Goal: Information Seeking & Learning: Check status

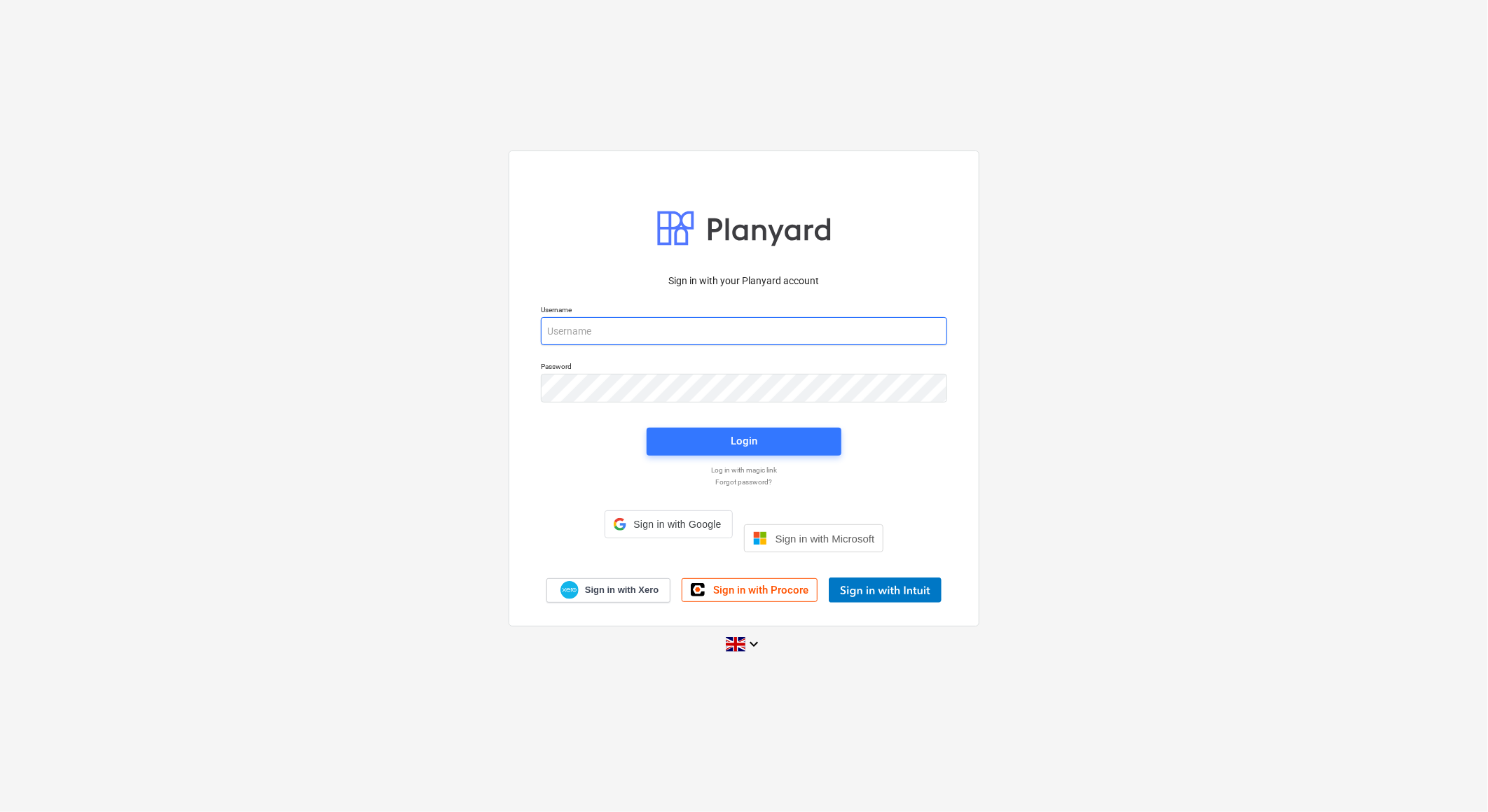
click at [695, 345] on input "email" at bounding box center [744, 331] width 406 height 28
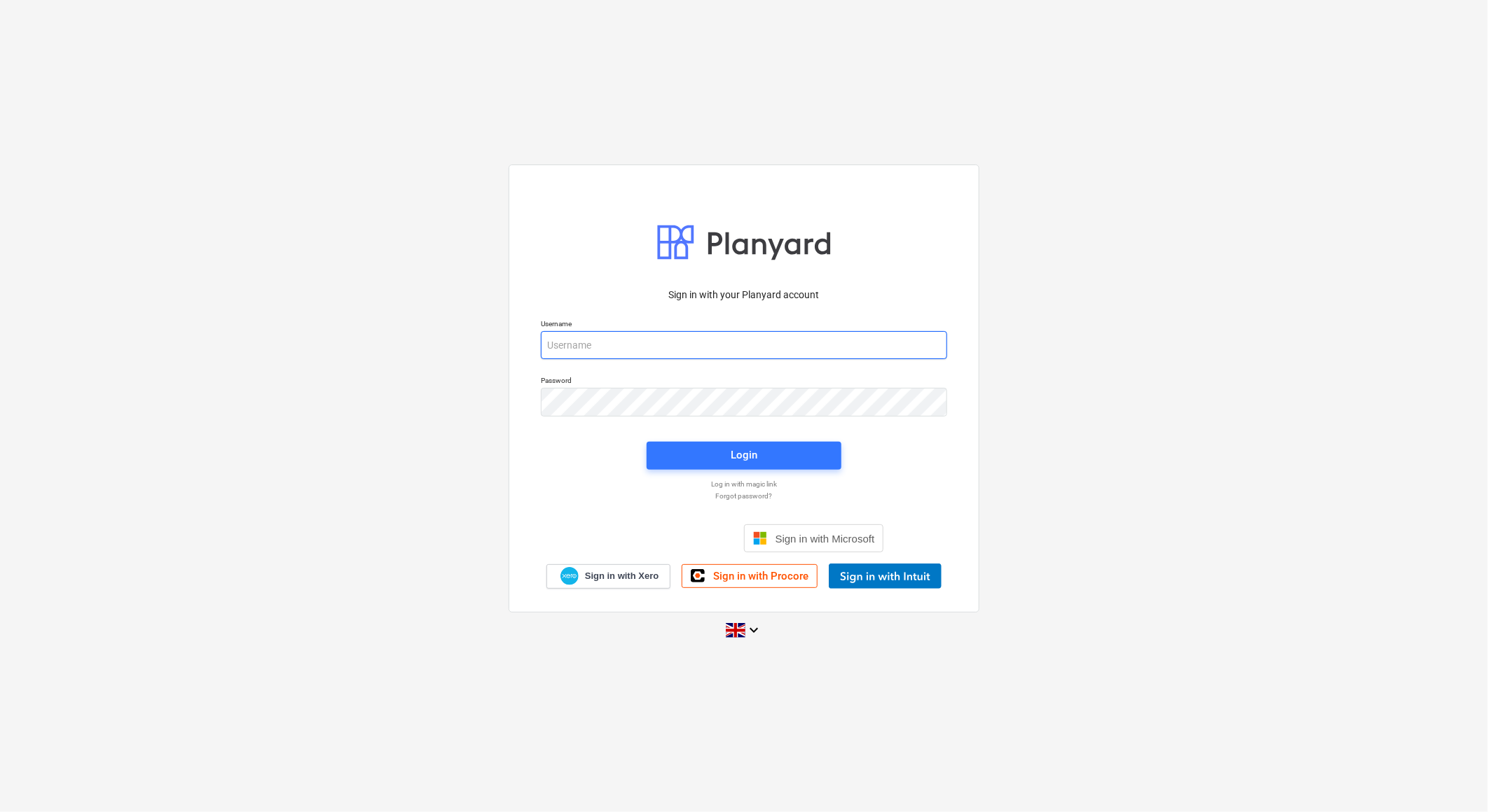
type input "[EMAIL_ADDRESS][DOMAIN_NAME]"
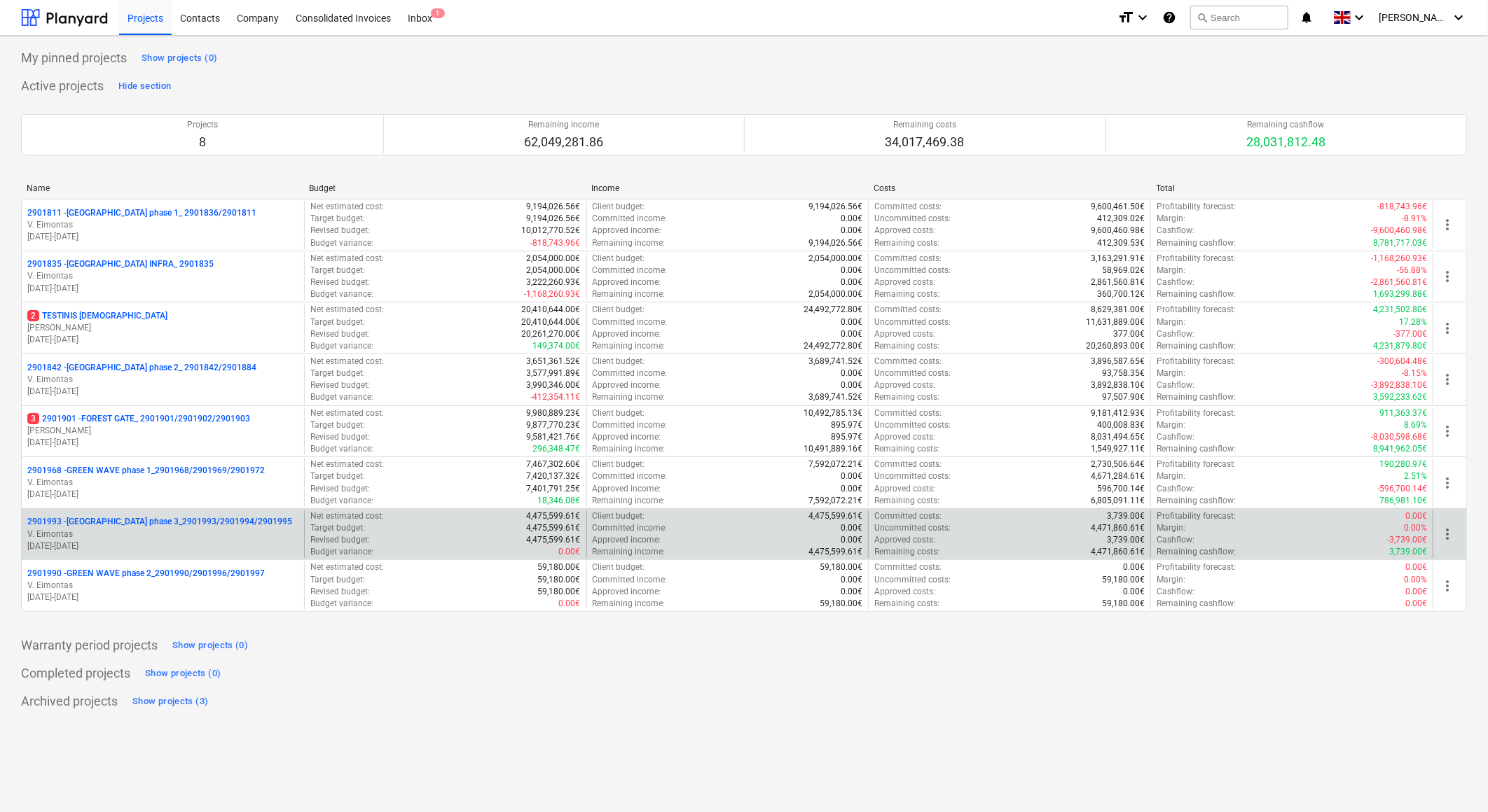
click at [162, 526] on p "2901993 - [GEOGRAPHIC_DATA] phase 3_2901993/2901994/2901995" at bounding box center [160, 522] width 265 height 12
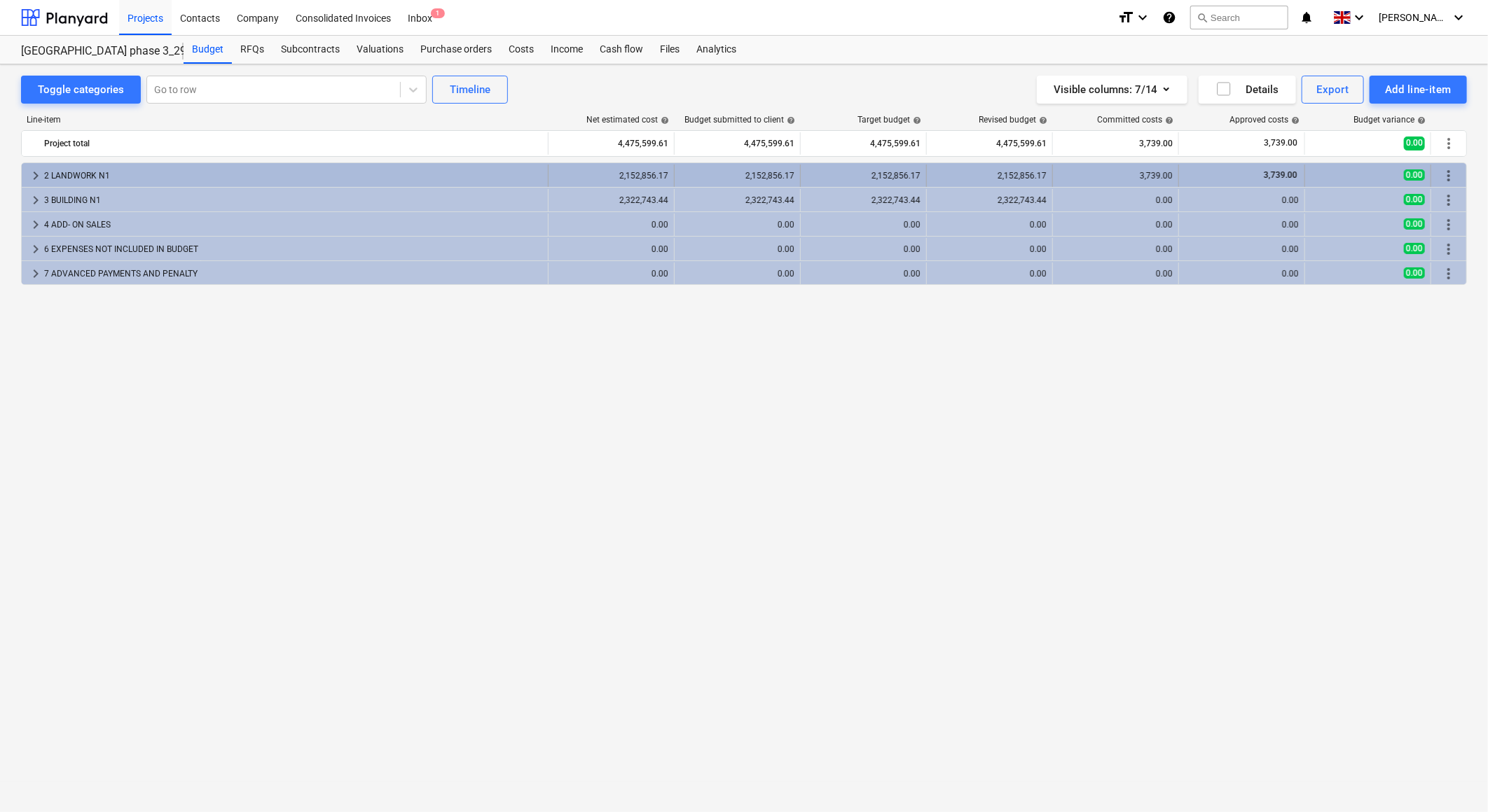
click at [36, 177] on span "keyboard_arrow_right" at bounding box center [36, 175] width 16 height 16
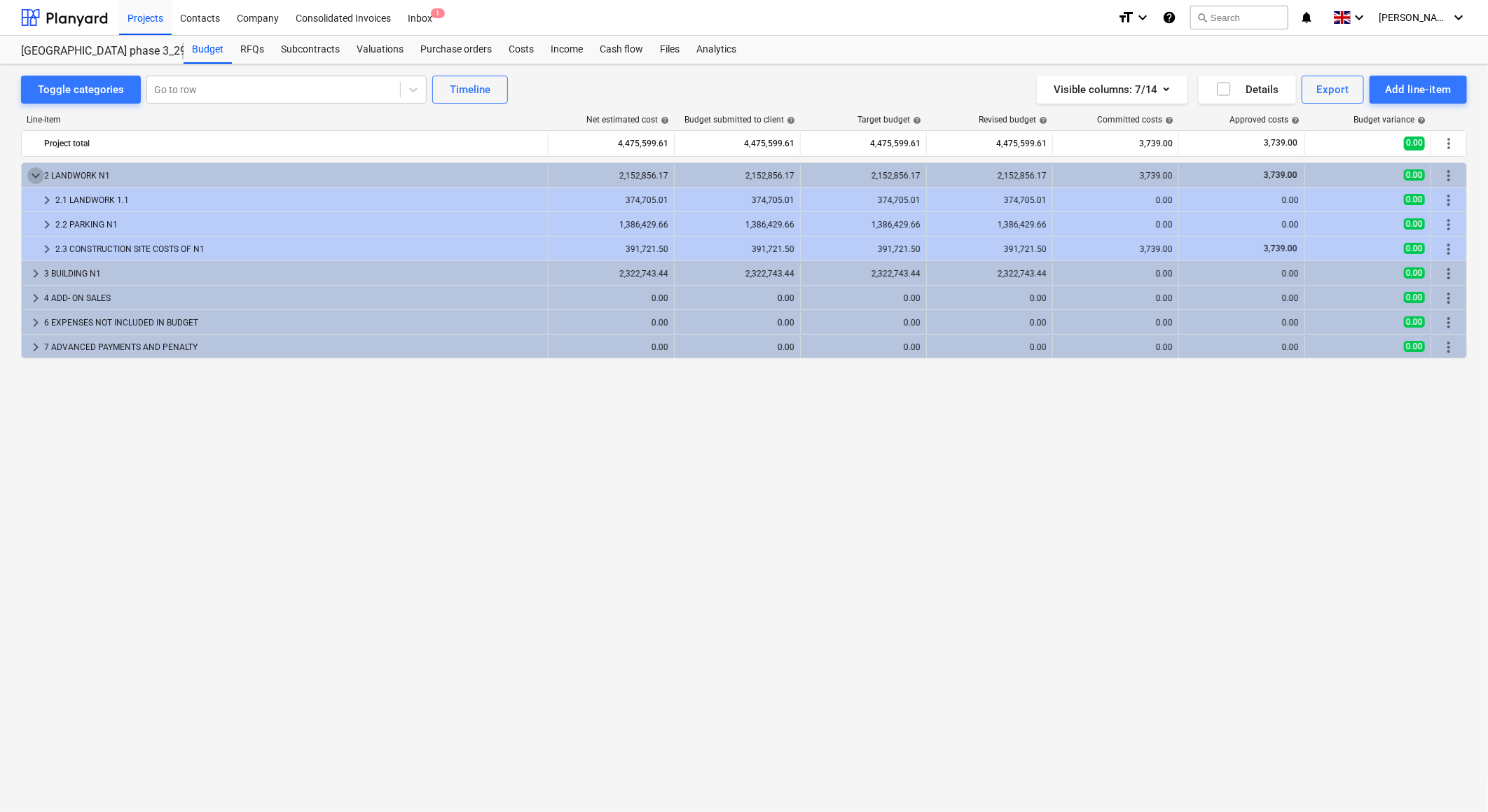
click at [36, 177] on span "keyboard_arrow_down" at bounding box center [36, 175] width 16 height 16
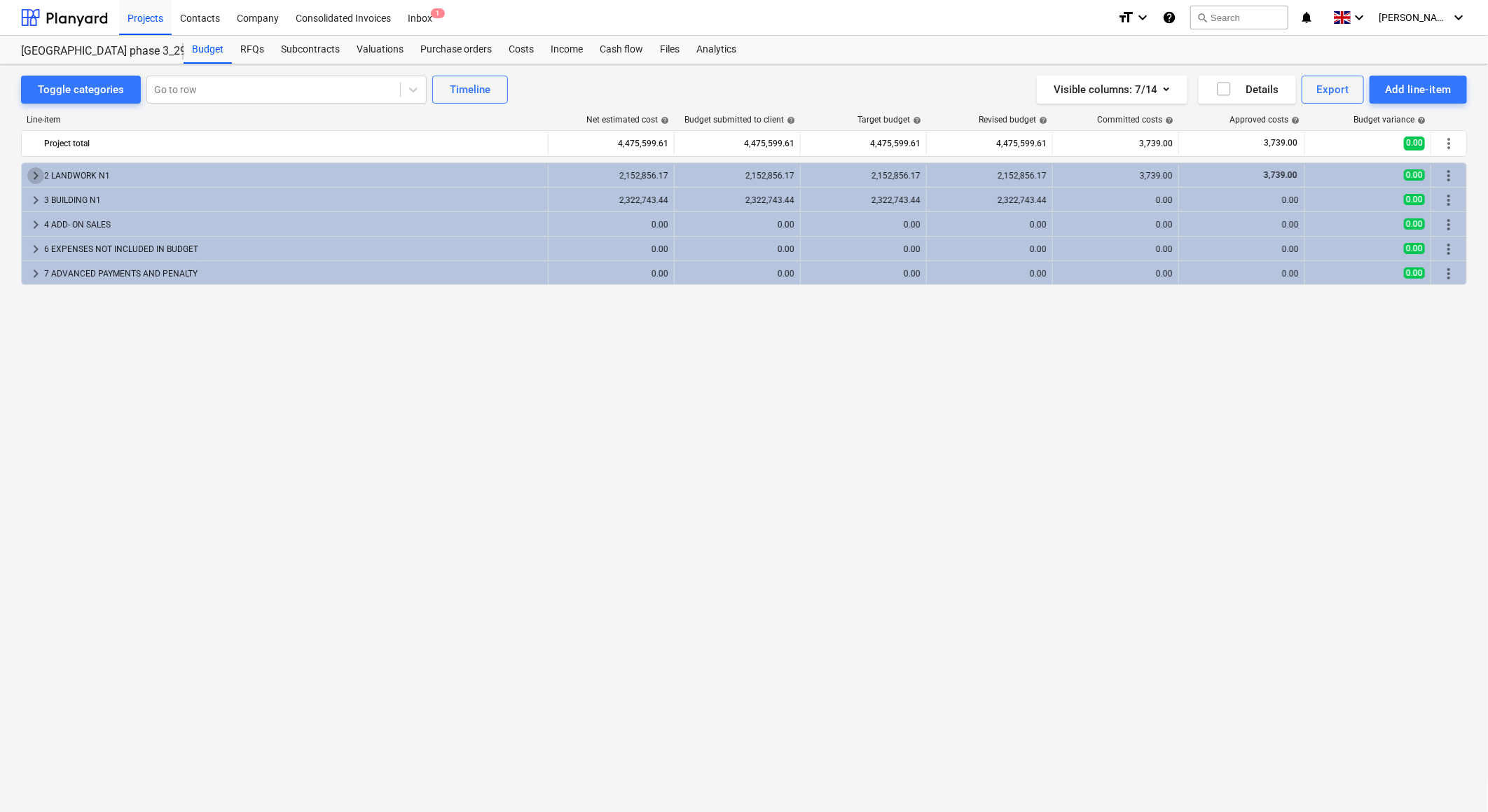
click at [36, 177] on span "keyboard_arrow_right" at bounding box center [36, 175] width 16 height 16
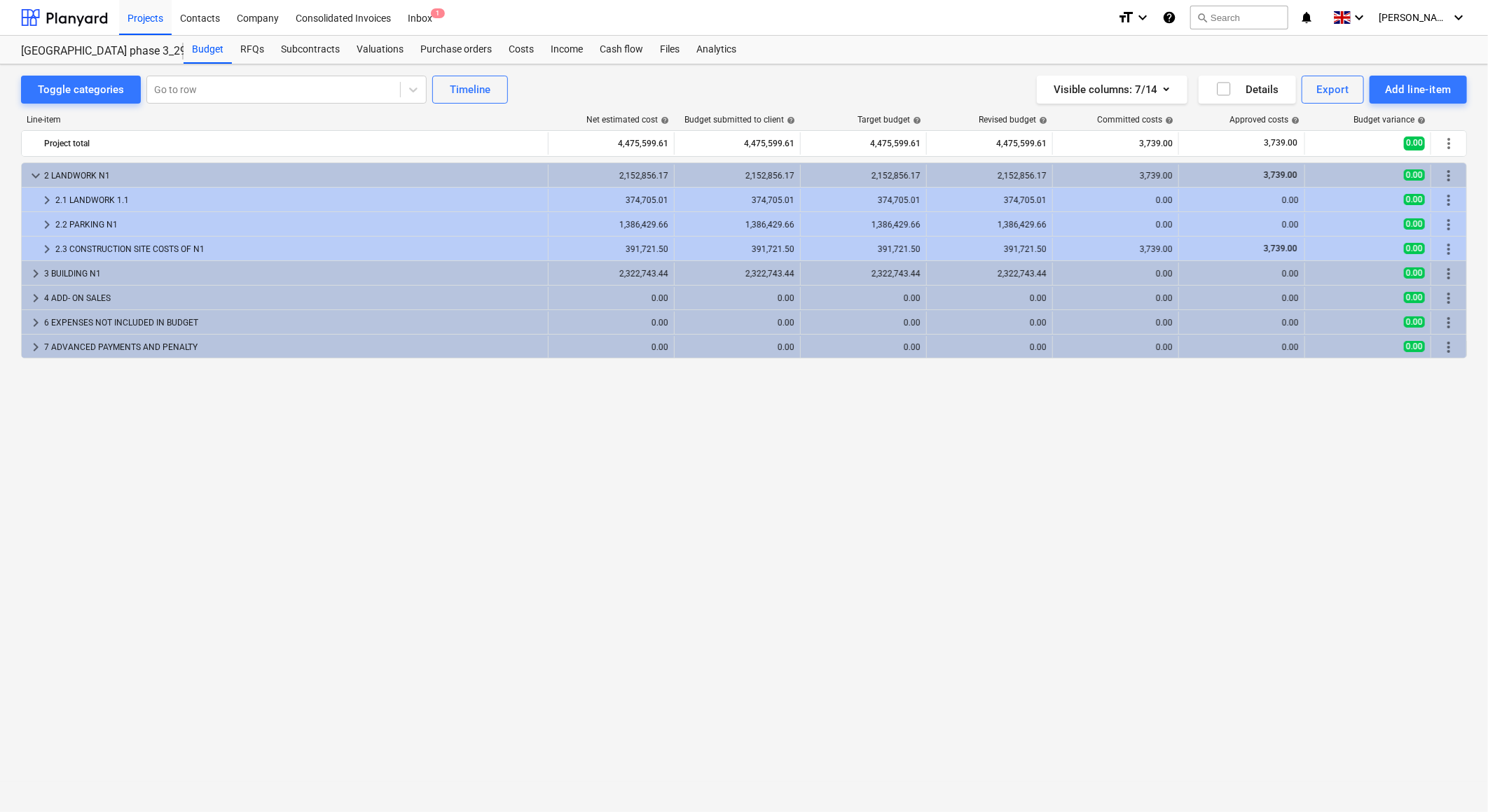
click at [36, 177] on span "keyboard_arrow_down" at bounding box center [36, 175] width 16 height 16
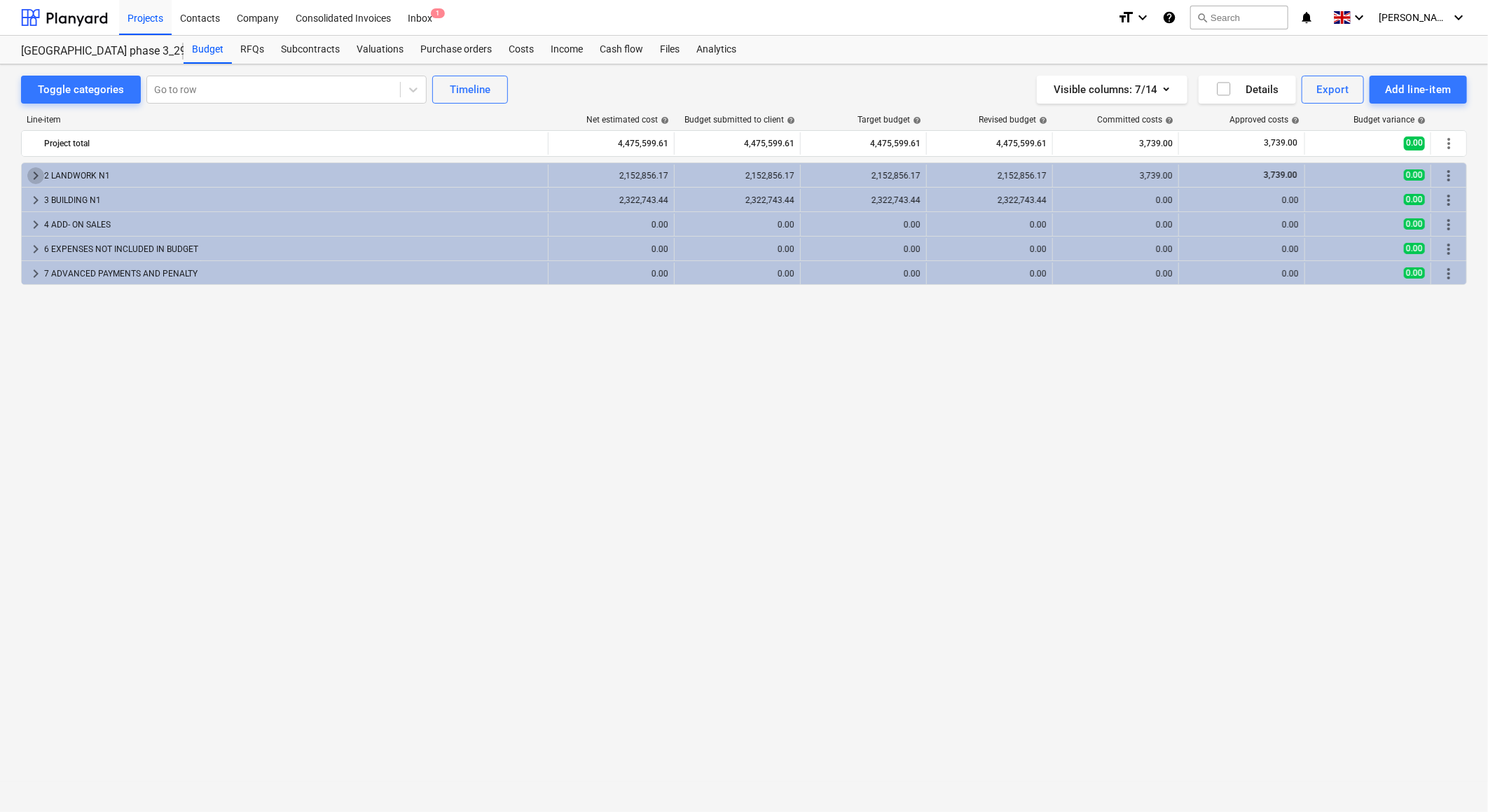
click at [36, 177] on span "keyboard_arrow_right" at bounding box center [36, 175] width 16 height 16
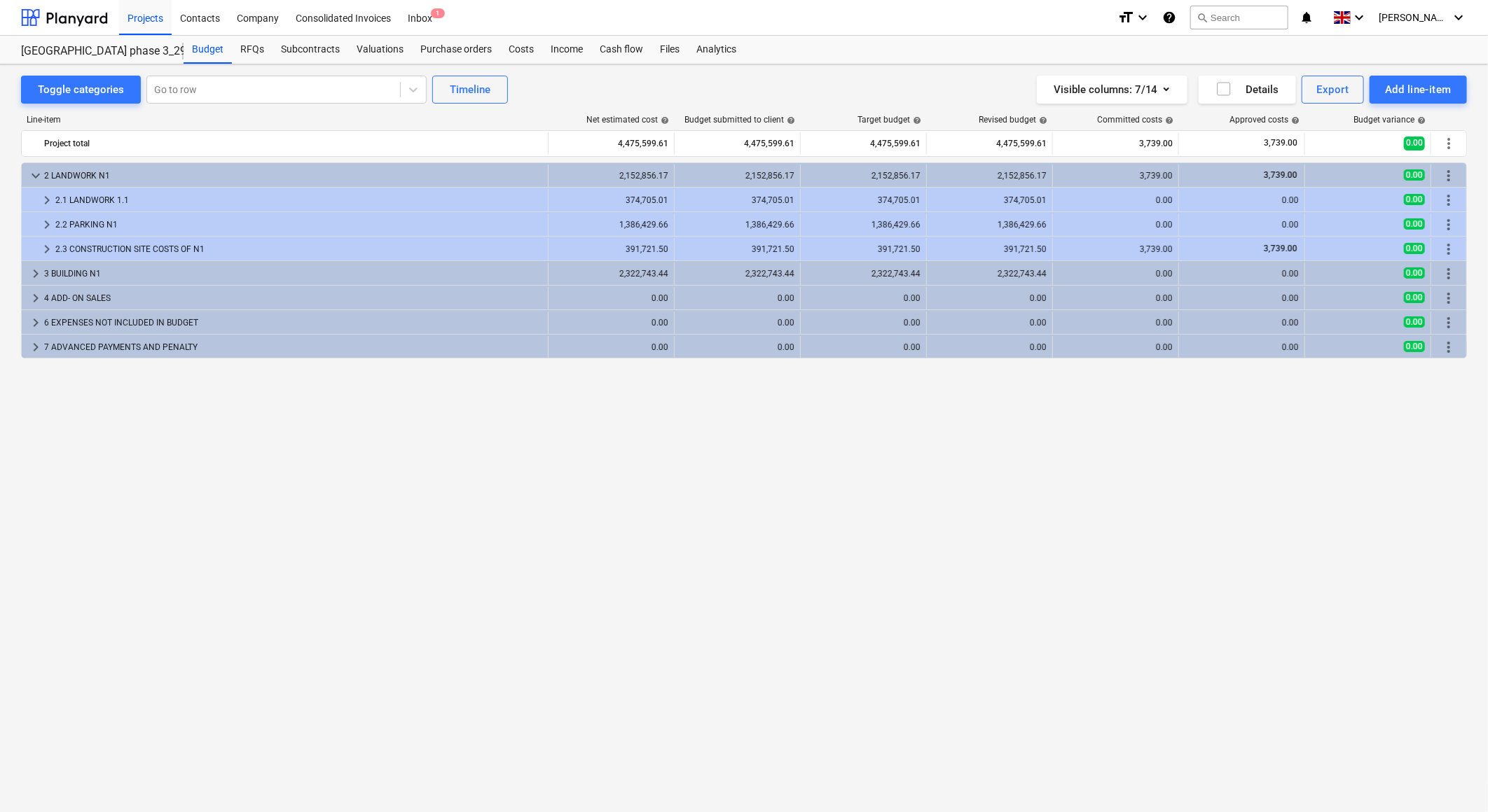
click at [36, 177] on span "keyboard_arrow_down" at bounding box center [36, 175] width 16 height 16
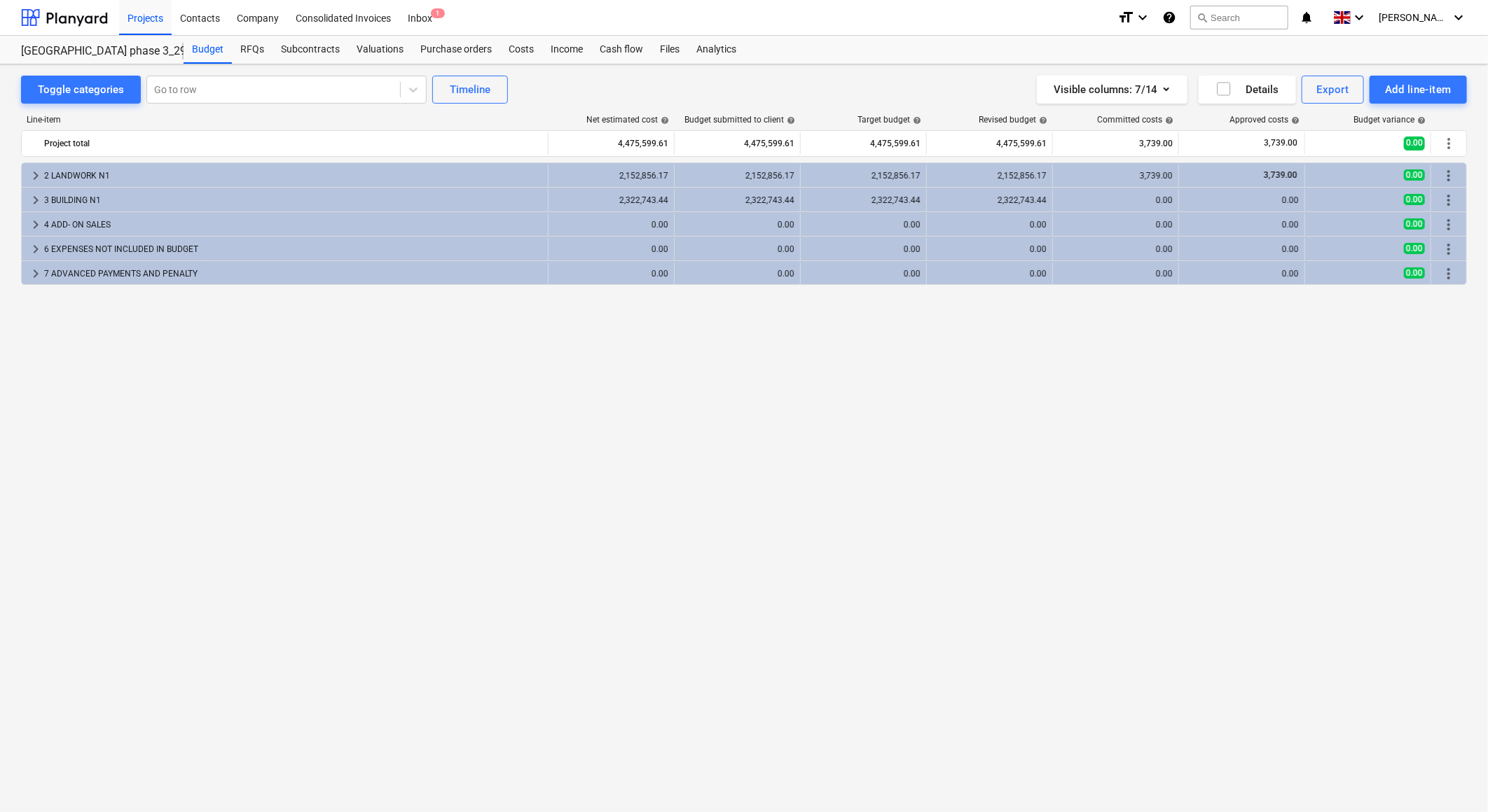
click at [36, 177] on span "keyboard_arrow_right" at bounding box center [36, 175] width 16 height 16
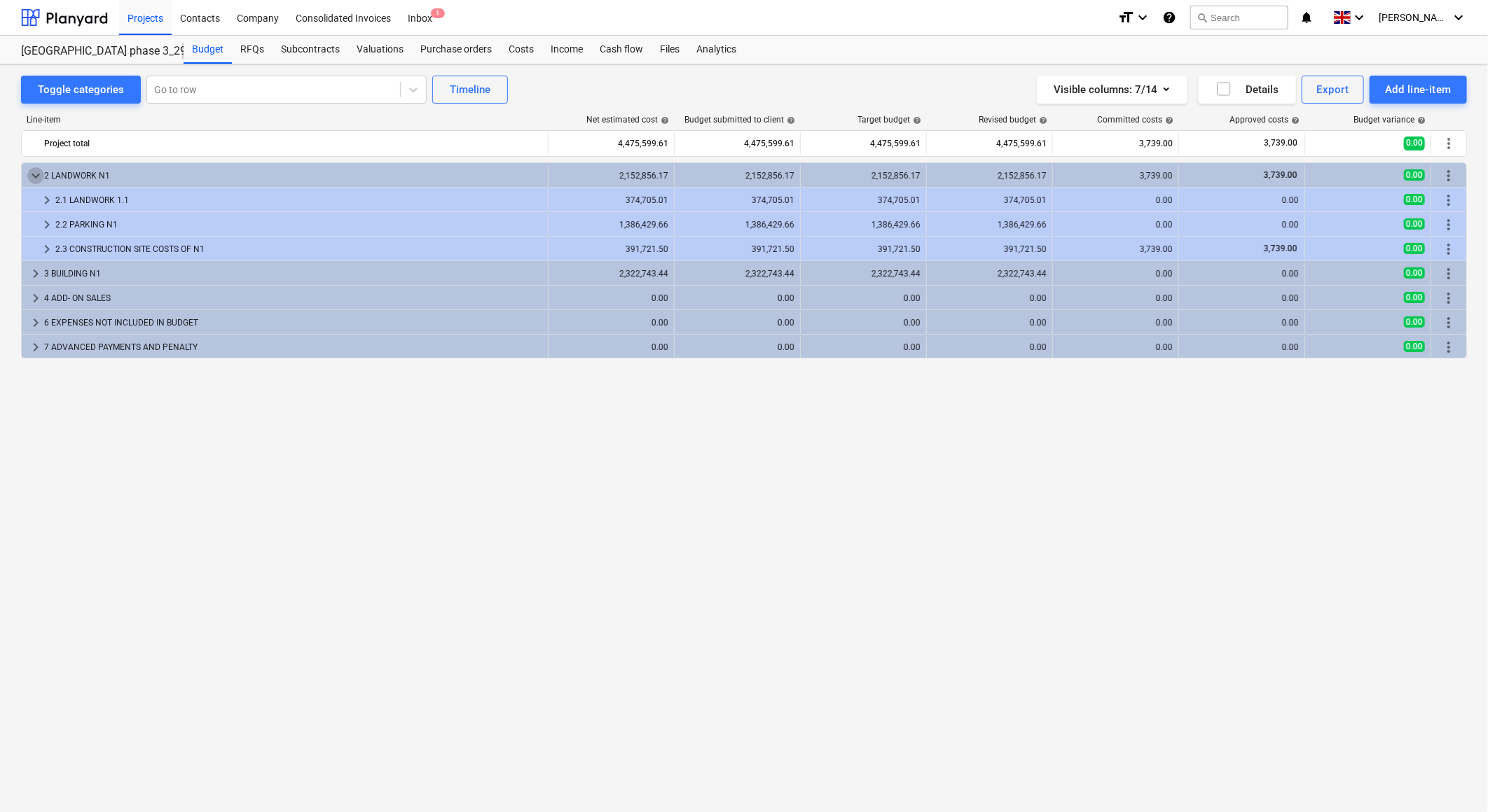
click at [36, 177] on span "keyboard_arrow_down" at bounding box center [36, 175] width 16 height 16
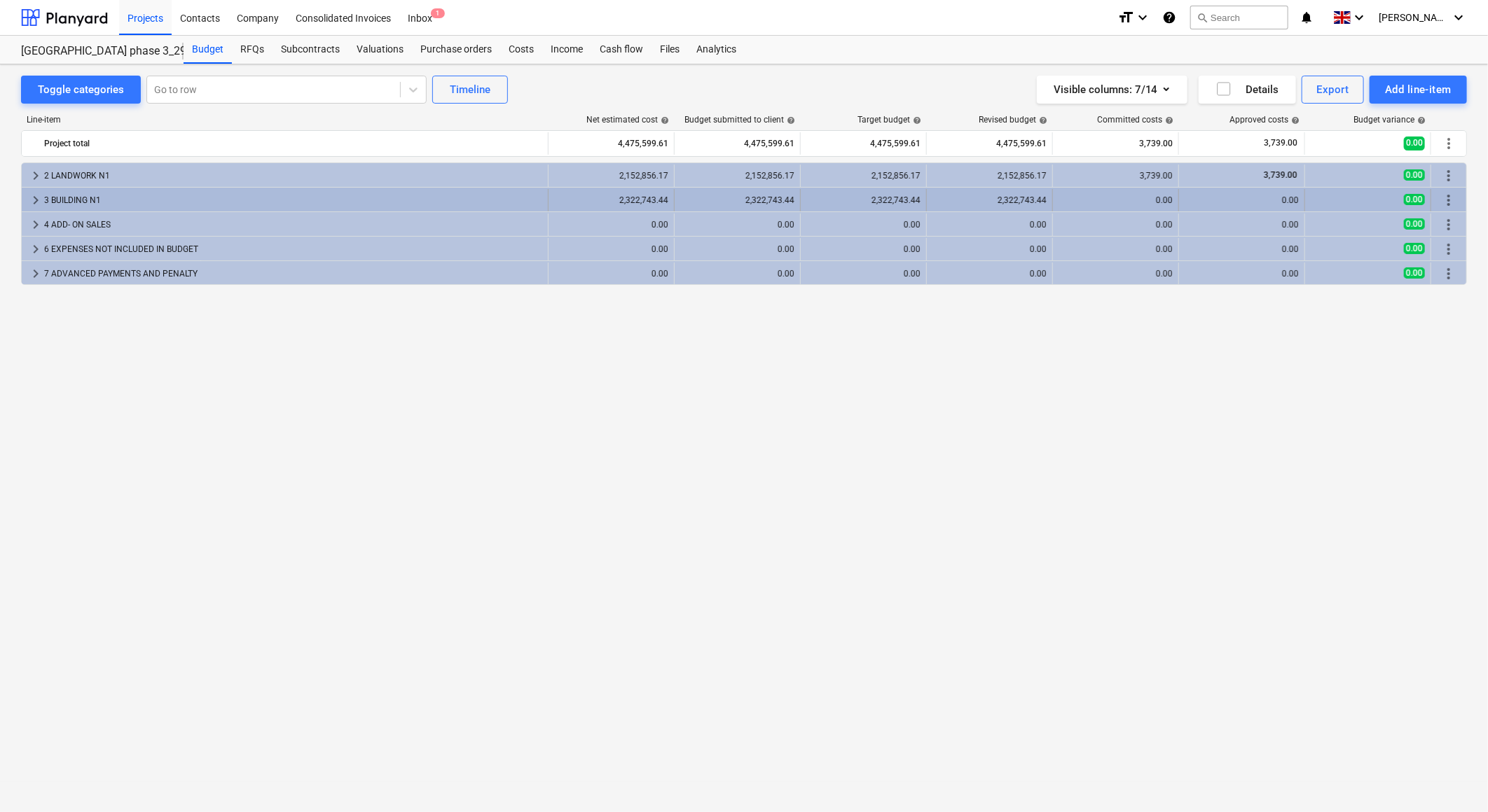
click at [31, 198] on span "keyboard_arrow_right" at bounding box center [36, 200] width 16 height 16
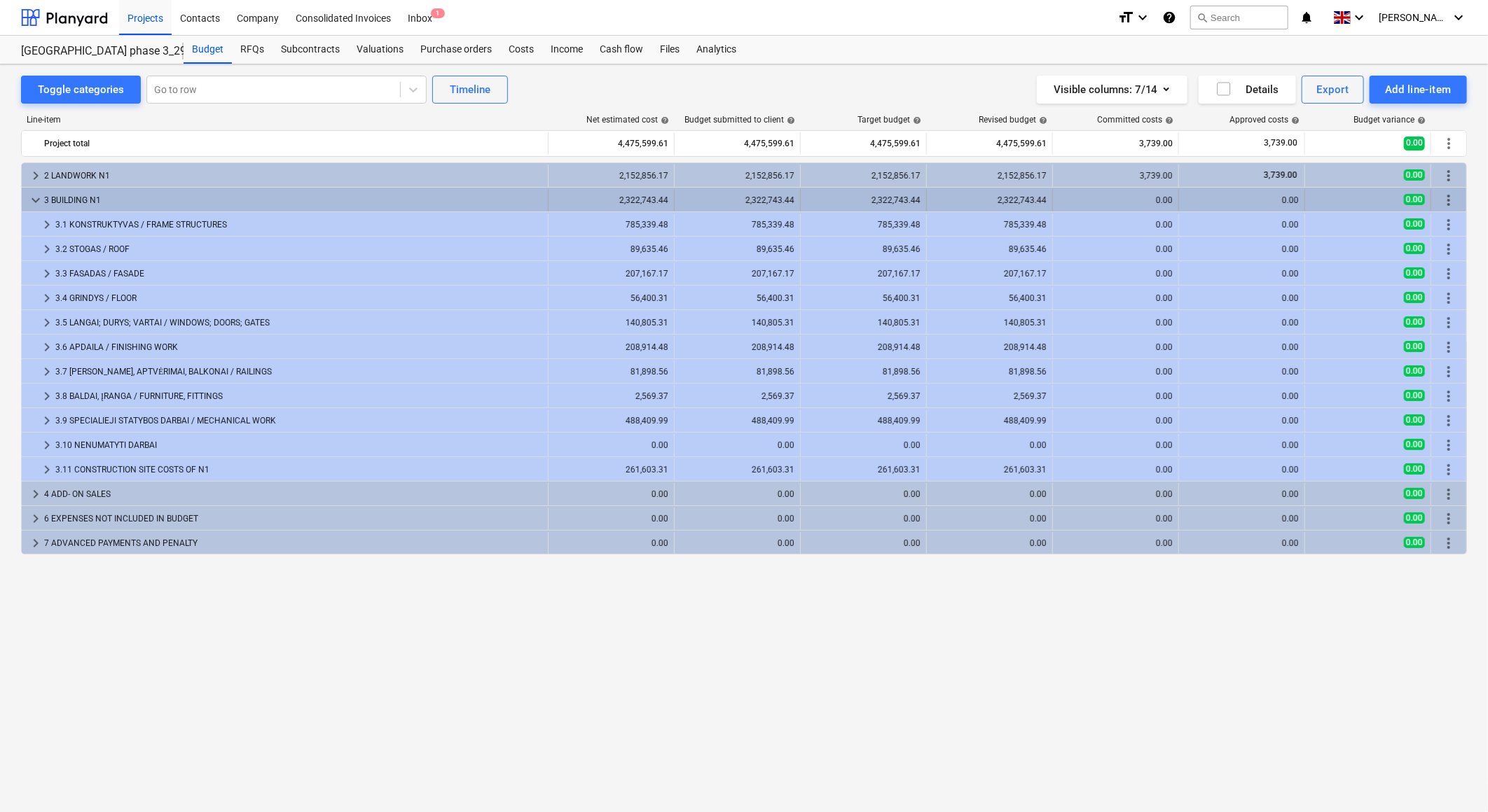
click at [32, 198] on span "keyboard_arrow_down" at bounding box center [36, 200] width 16 height 16
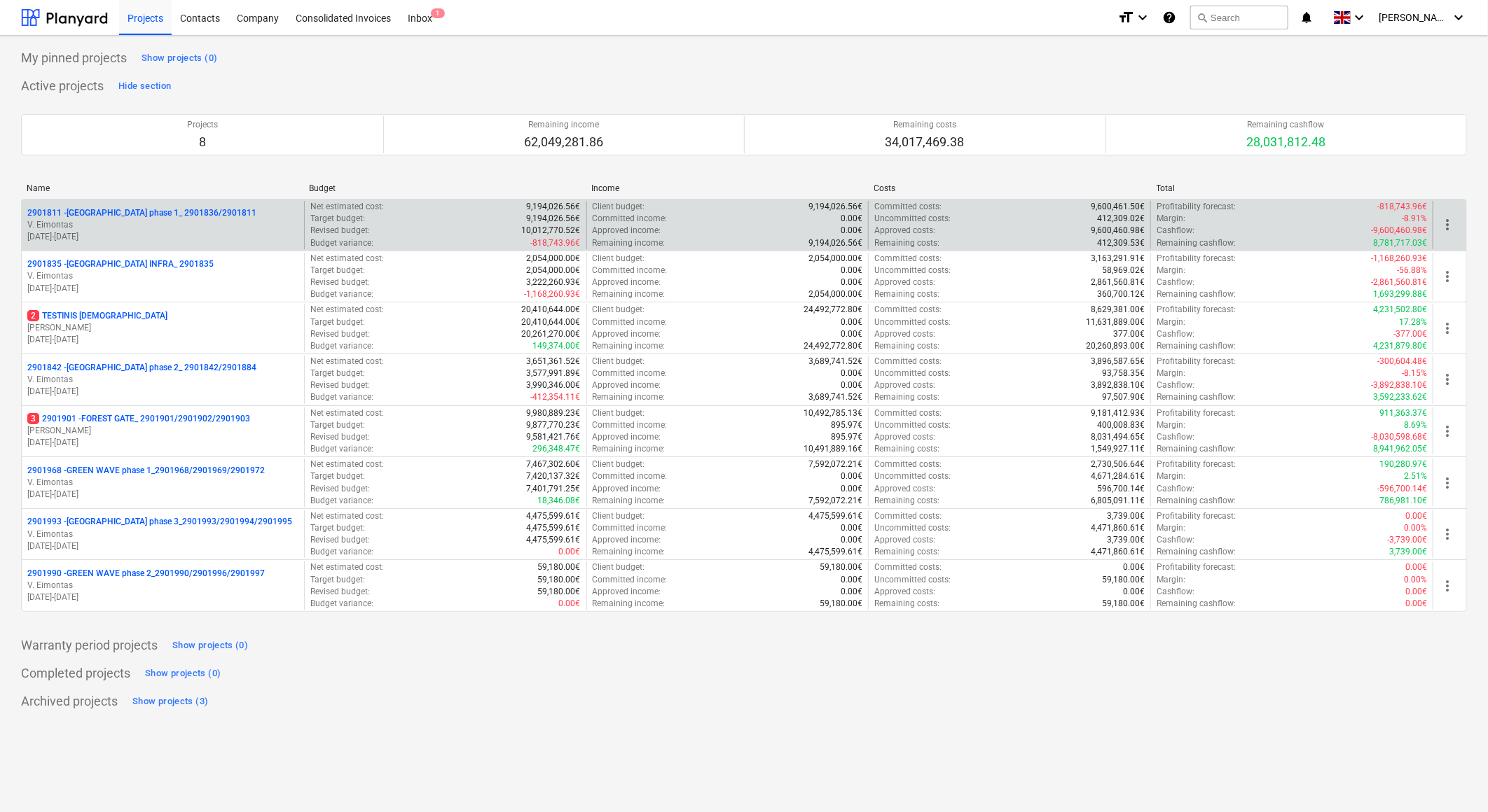
click at [143, 212] on p "2901811 - [GEOGRAPHIC_DATA] phase 1_ 2901836/2901811" at bounding box center [141, 213] width 229 height 12
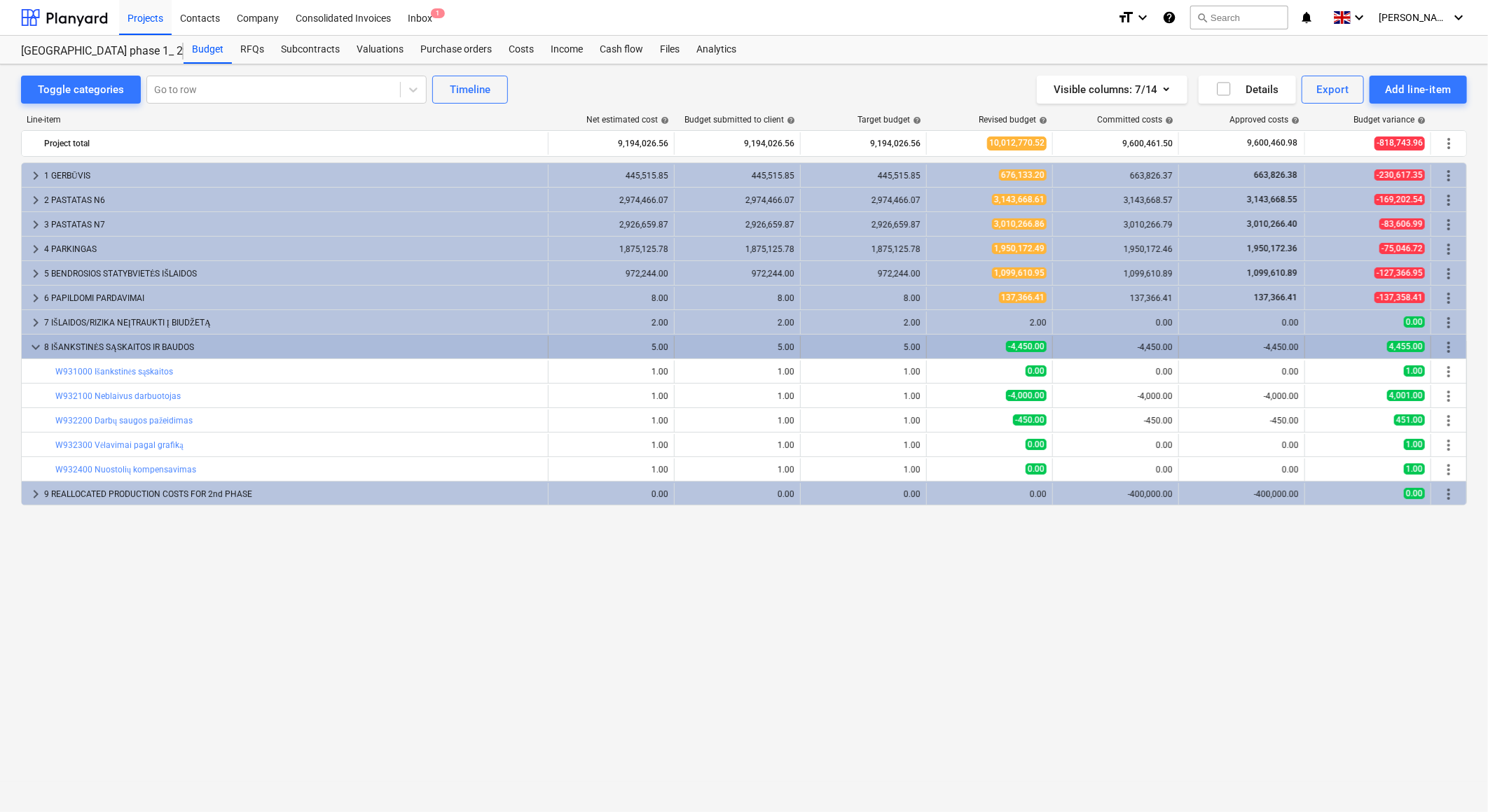
click at [35, 349] on span "keyboard_arrow_down" at bounding box center [36, 348] width 16 height 16
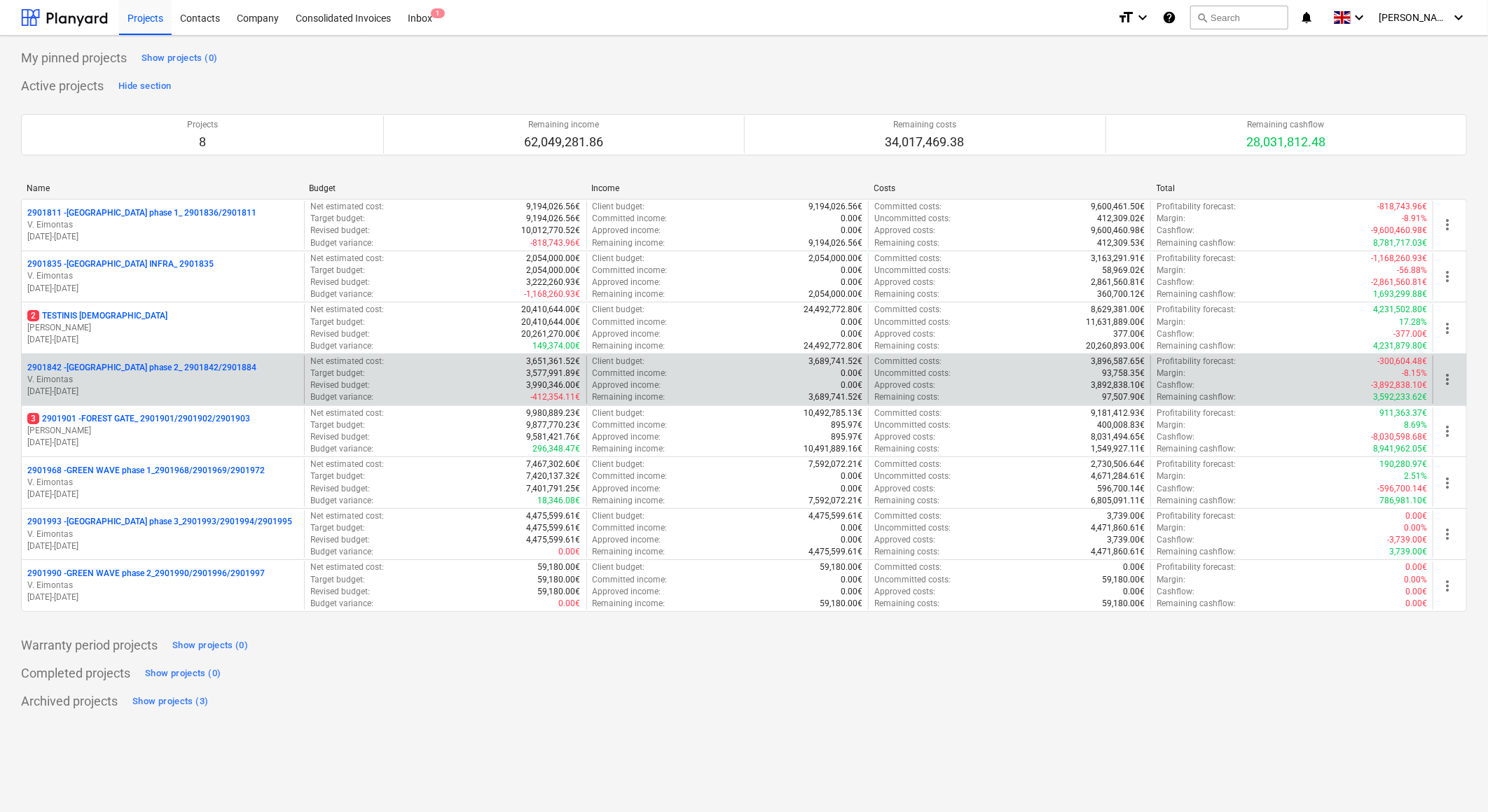
click at [126, 363] on p "2901842 - [GEOGRAPHIC_DATA] phase 2_ 2901842/2901884" at bounding box center [141, 368] width 229 height 12
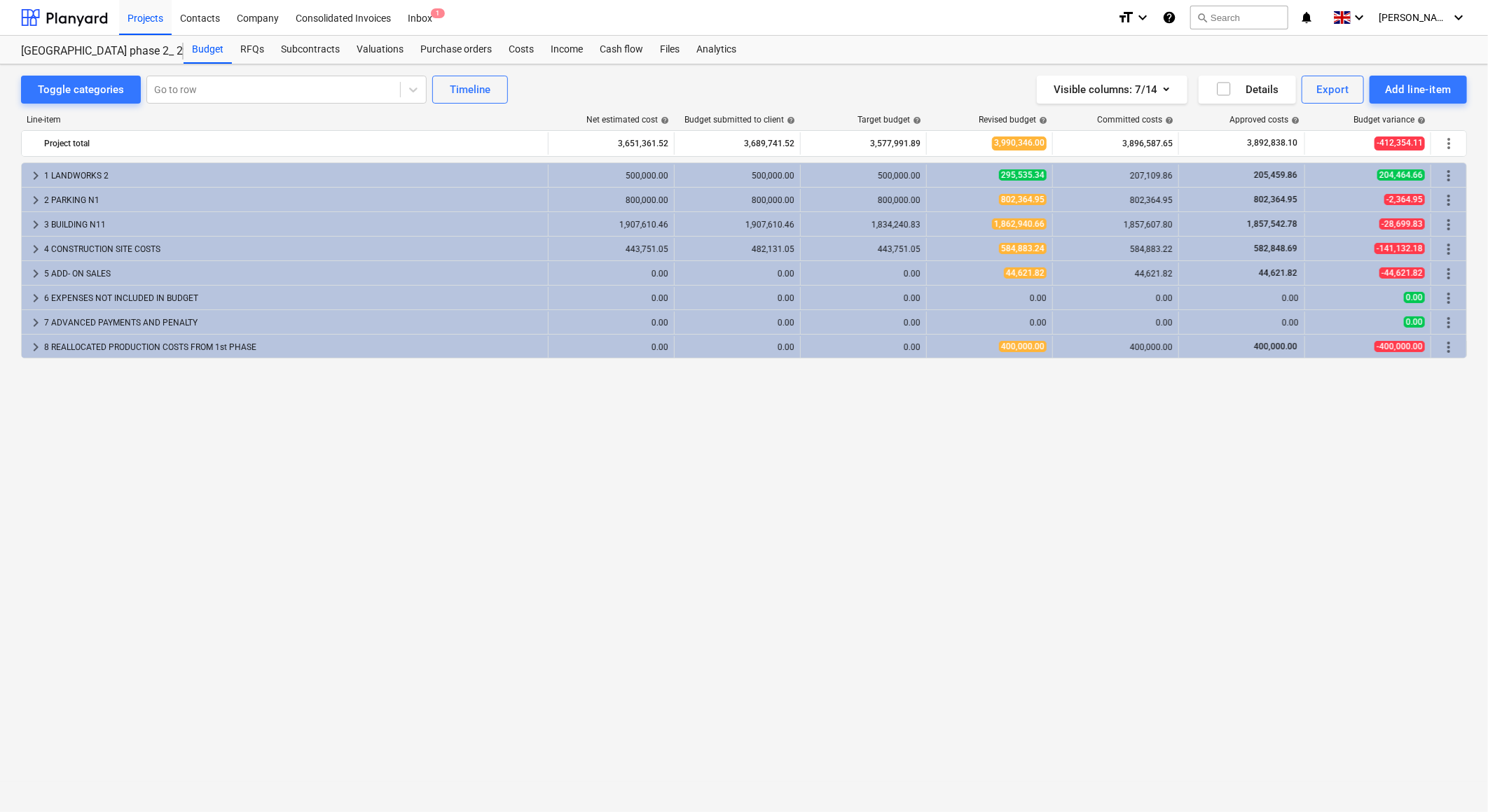
click at [152, 388] on div "keyboard_arrow_right 1 LANDWORKS 2 500,000.00 500,000.00 500,000.00 295,535.34 …" at bounding box center [744, 458] width 1446 height 592
click at [544, 109] on div "Line-item Net estimated cost help Budget submitted to client help Target budget…" at bounding box center [744, 438] width 1446 height 668
click at [548, 113] on div "Line-item Net estimated cost help Budget submitted to client help Target budget…" at bounding box center [744, 438] width 1446 height 668
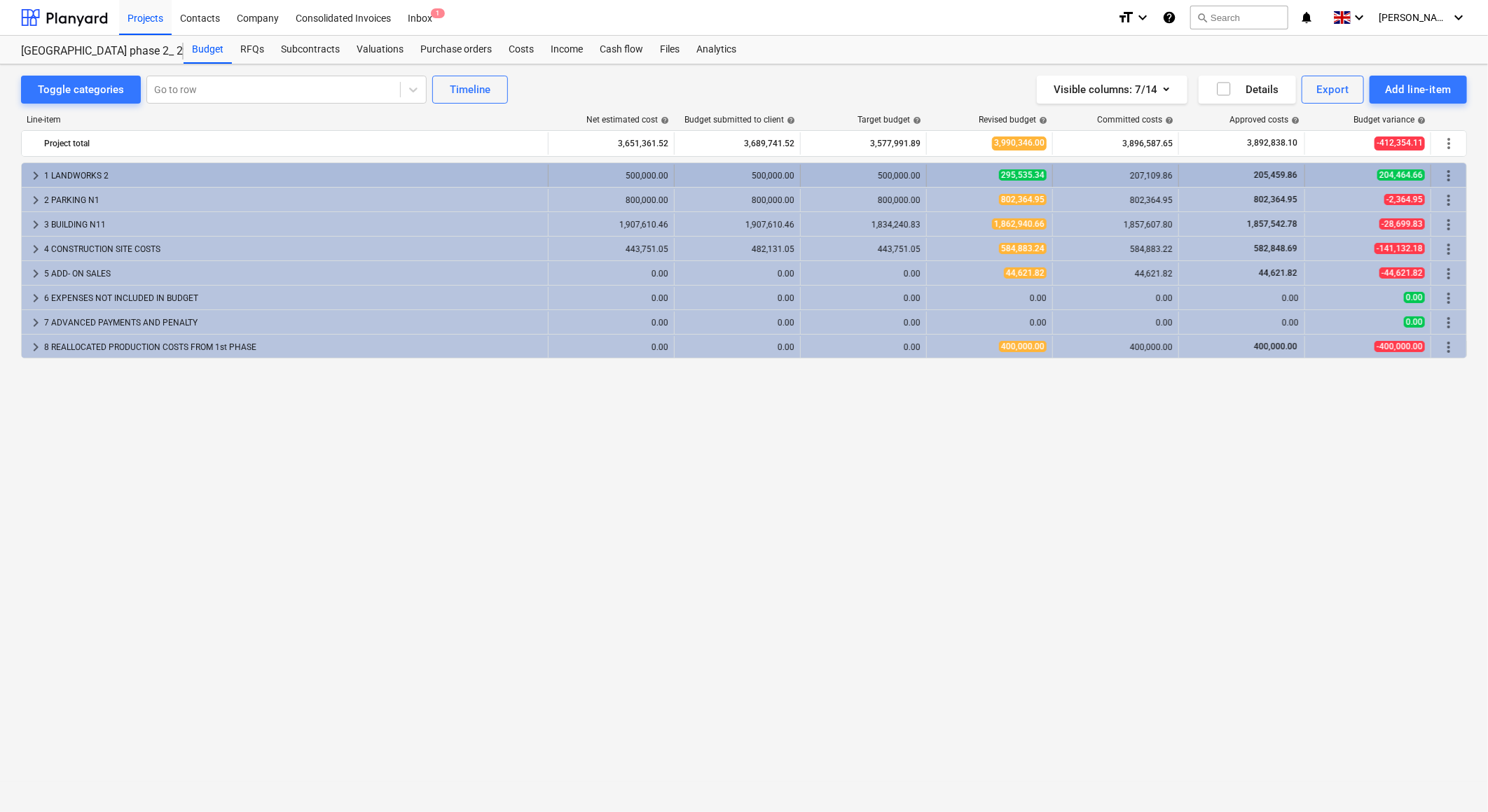
click at [38, 176] on span "keyboard_arrow_right" at bounding box center [36, 175] width 16 height 16
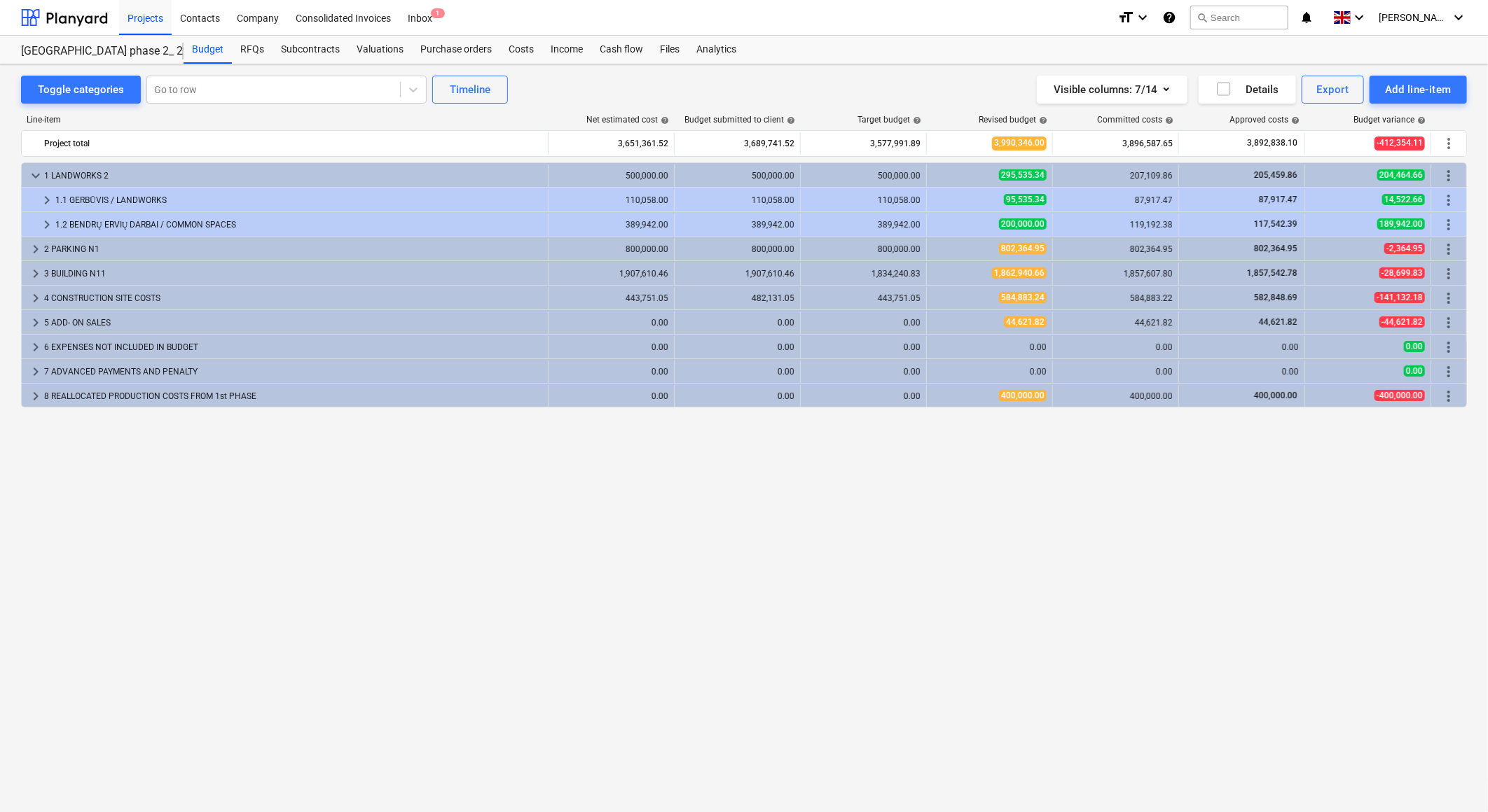
click at [38, 176] on span "keyboard_arrow_down" at bounding box center [36, 175] width 16 height 16
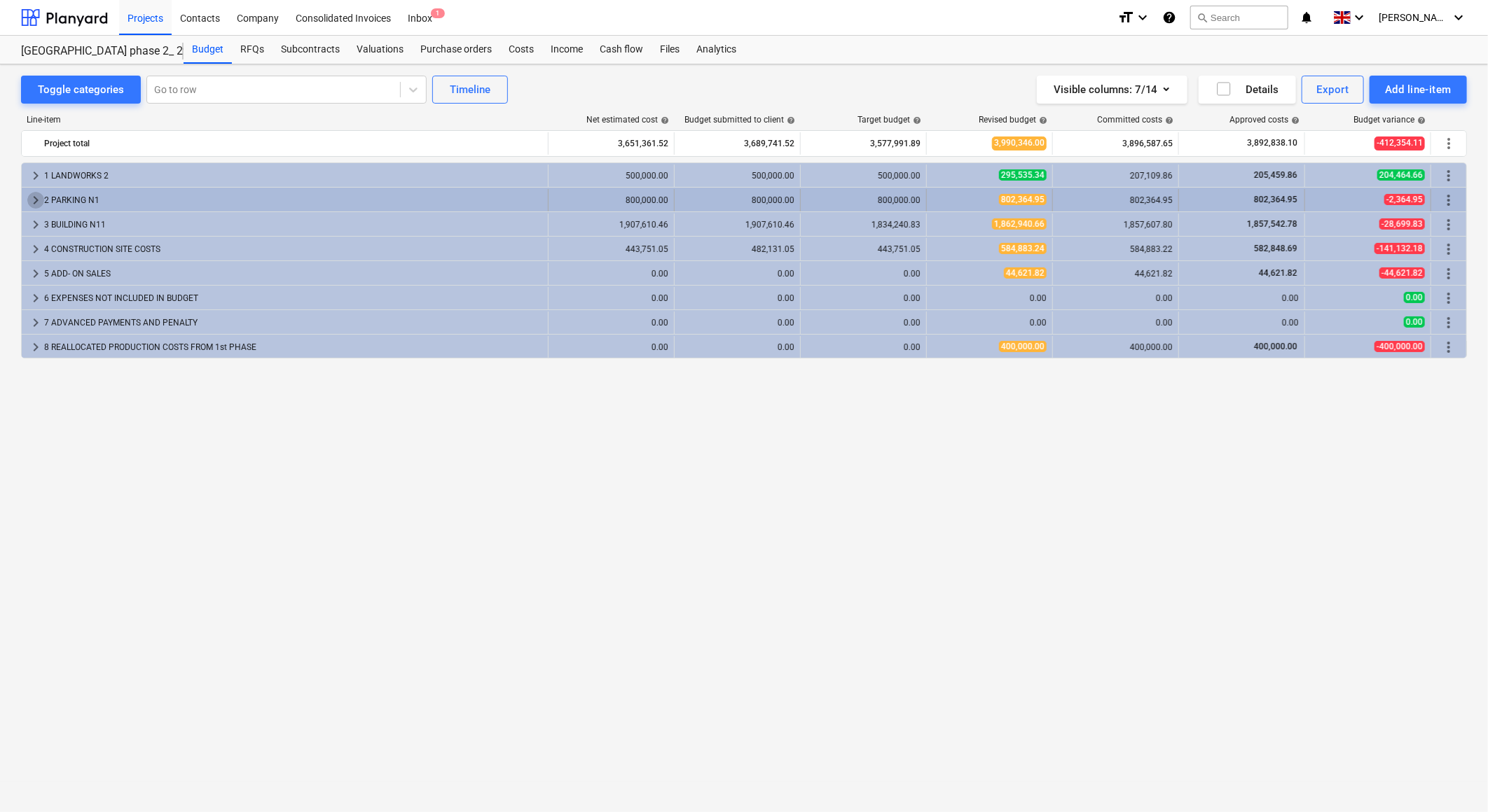
click at [37, 197] on span "keyboard_arrow_right" at bounding box center [36, 200] width 16 height 16
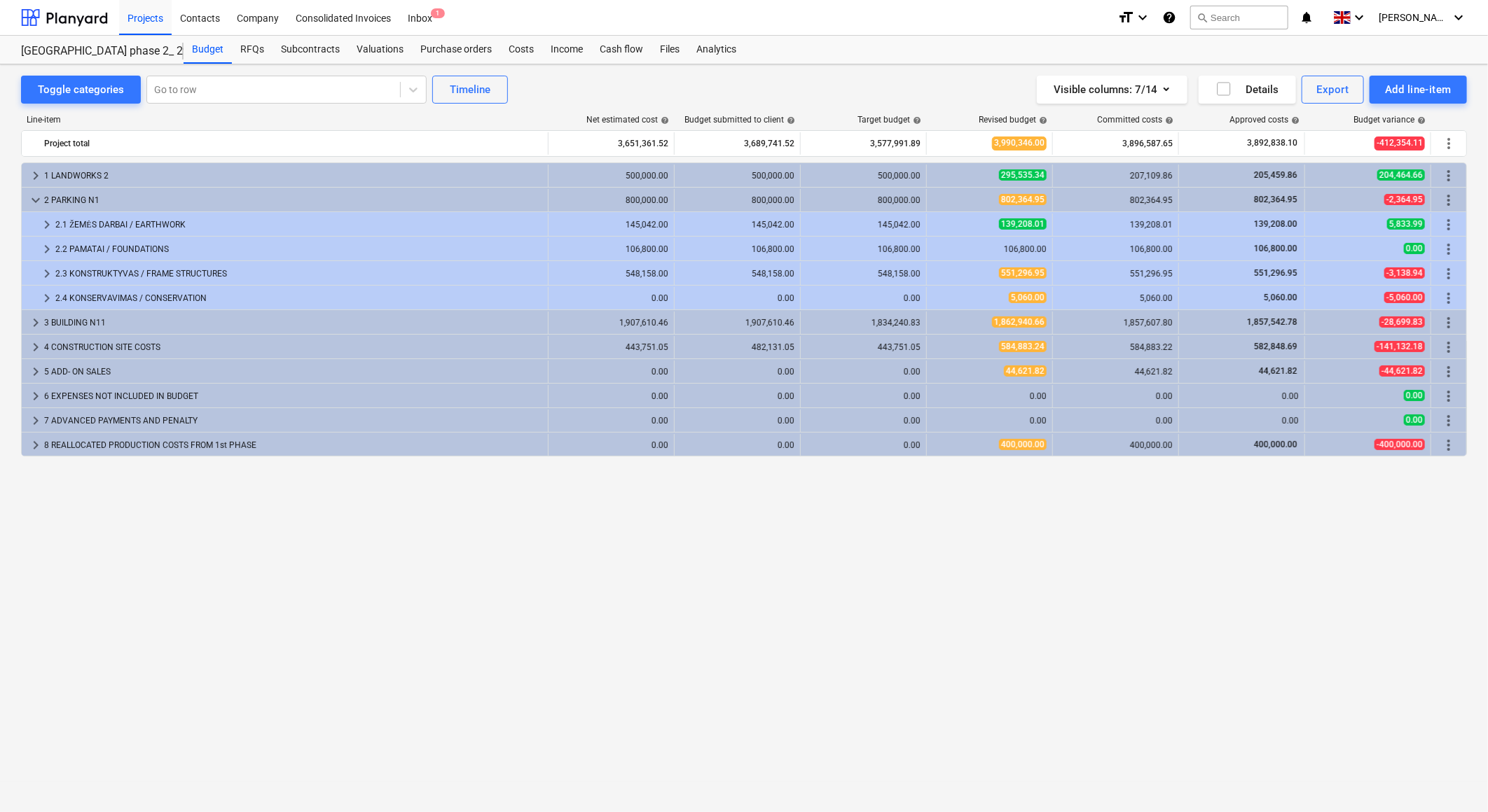
click at [37, 198] on span "keyboard_arrow_down" at bounding box center [36, 200] width 16 height 16
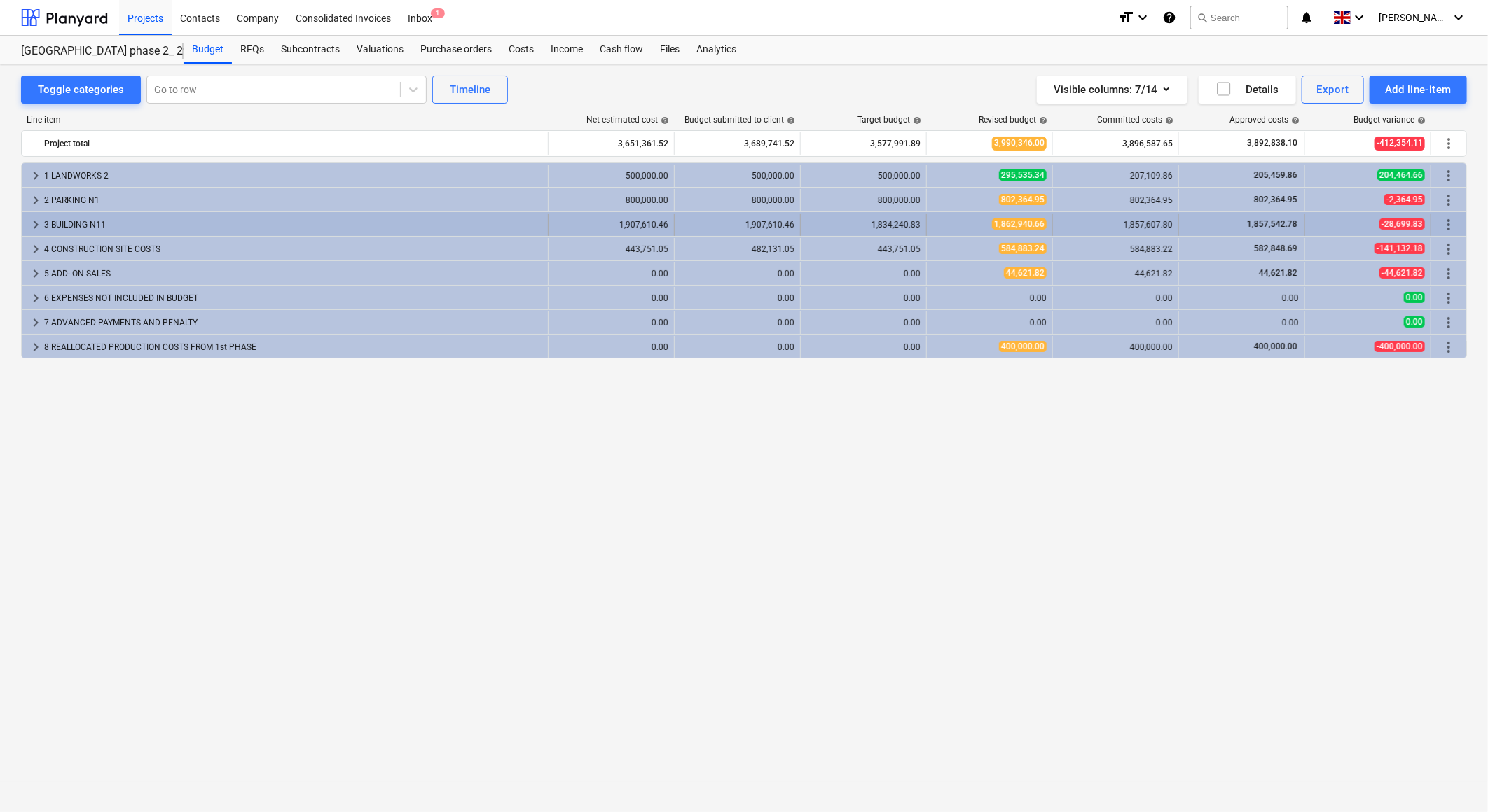
click at [36, 225] on span "keyboard_arrow_right" at bounding box center [36, 224] width 16 height 16
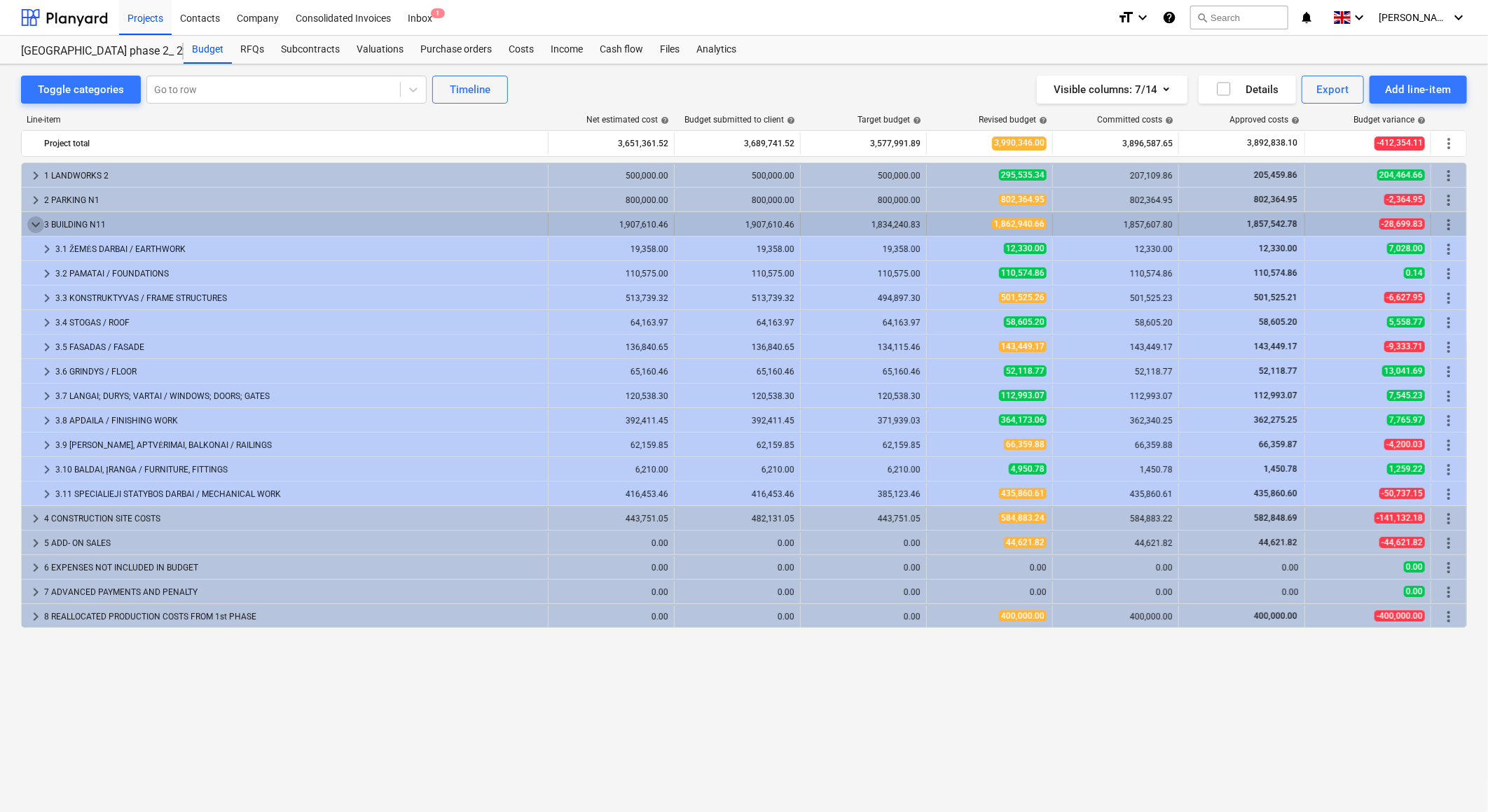
click at [36, 227] on span "keyboard_arrow_down" at bounding box center [36, 224] width 16 height 16
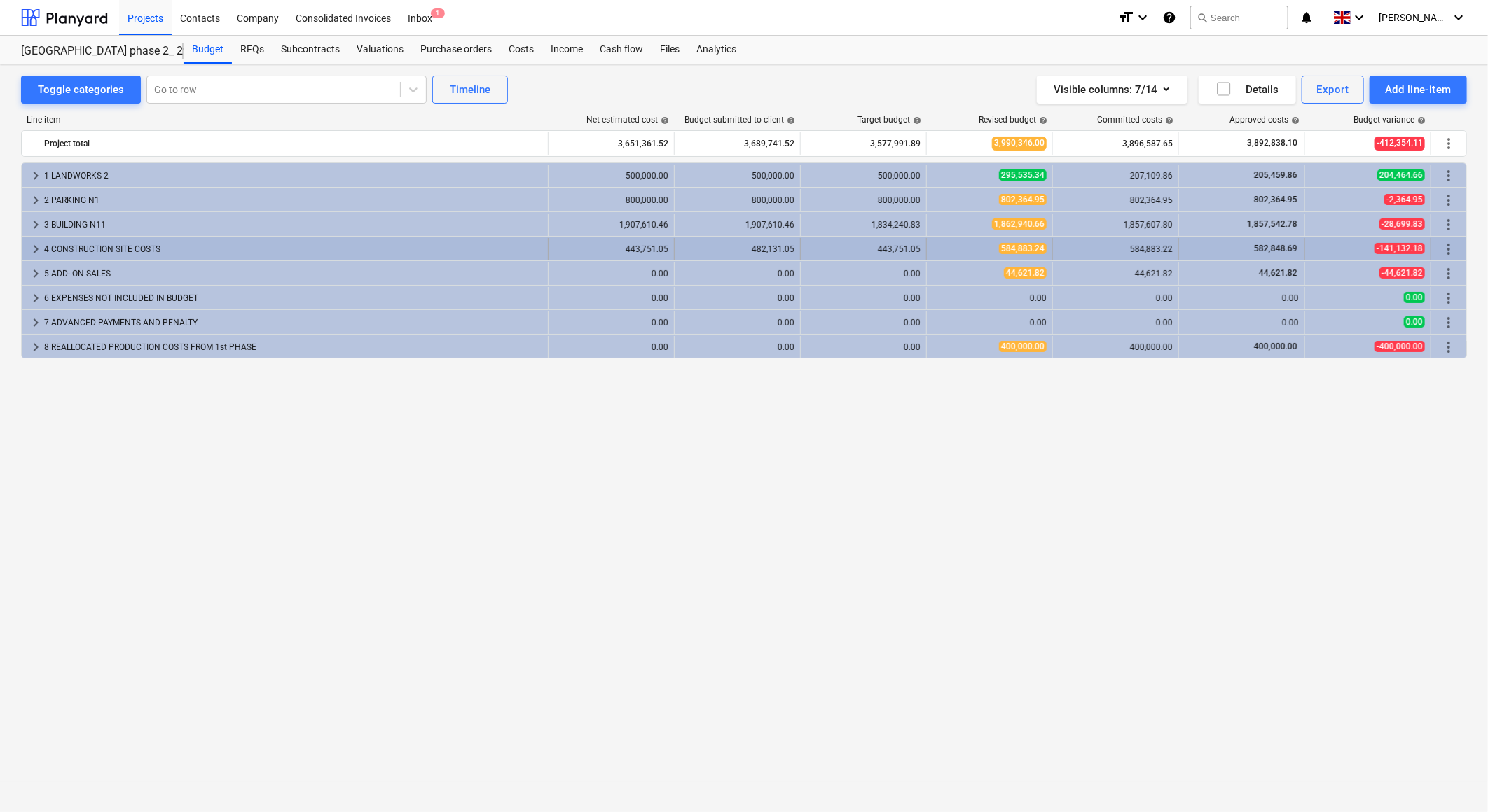
click at [37, 245] on span "keyboard_arrow_right" at bounding box center [36, 249] width 16 height 16
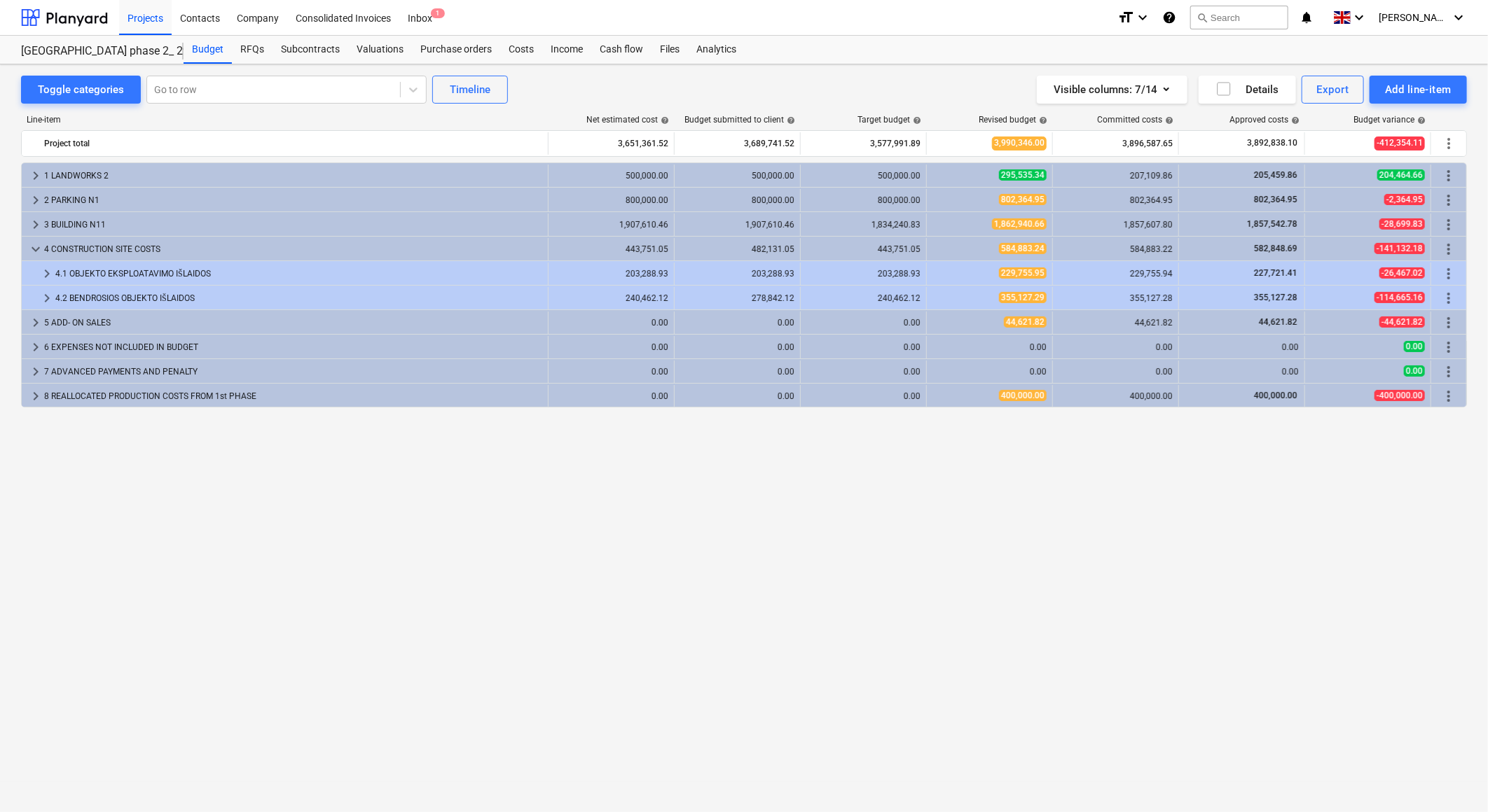
click at [37, 245] on span "keyboard_arrow_down" at bounding box center [36, 249] width 16 height 16
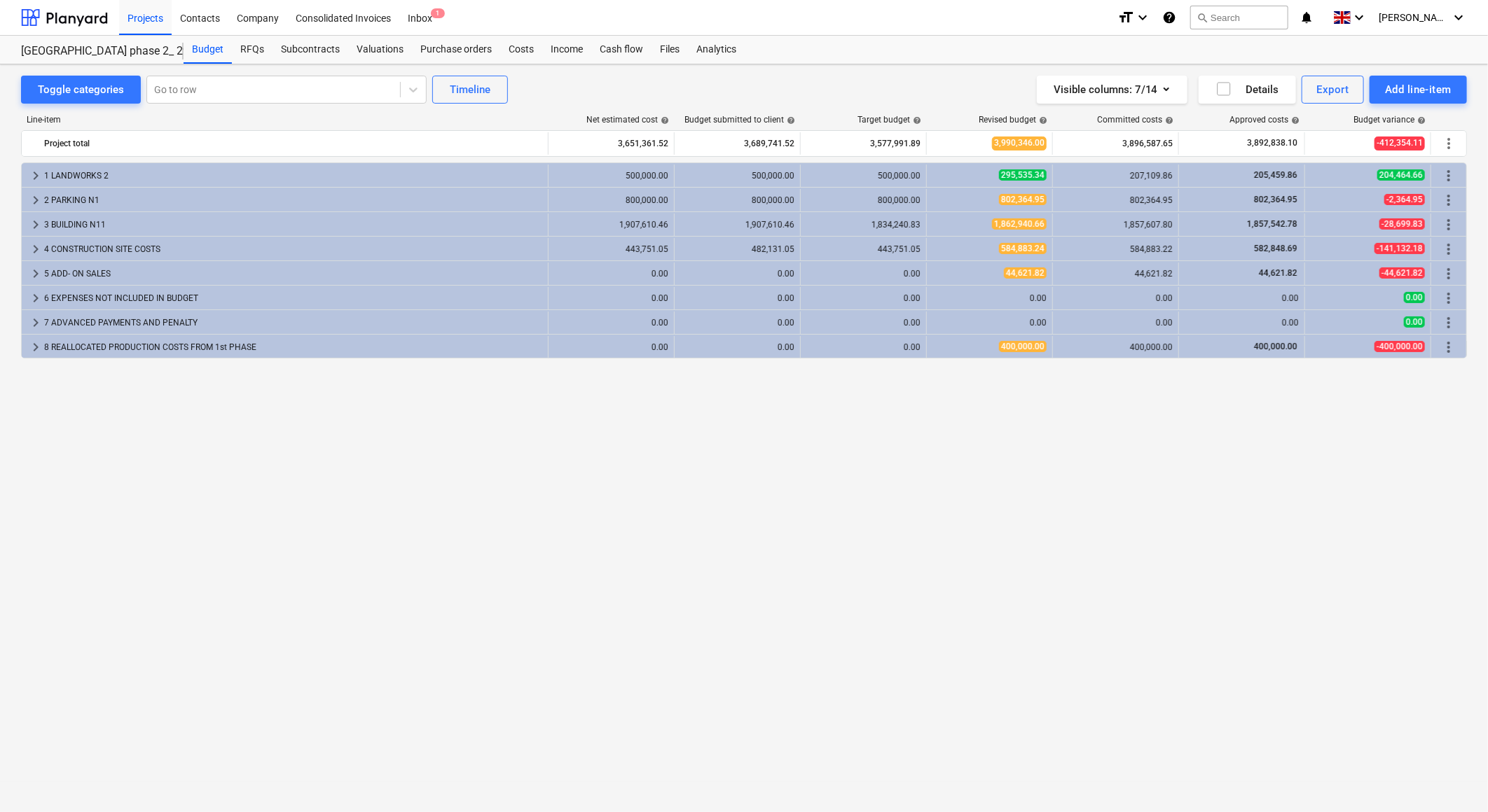
click at [565, 108] on div "Line-item Net estimated cost help Budget submitted to client help Target budget…" at bounding box center [744, 438] width 1446 height 668
click at [547, 112] on div "Line-item Net estimated cost help Budget submitted to client help Target budget…" at bounding box center [744, 438] width 1446 height 668
click at [548, 113] on div "Line-item Net estimated cost help Budget submitted to client help Target budget…" at bounding box center [744, 438] width 1446 height 668
click at [548, 110] on div "Line-item Net estimated cost help Budget submitted to client help Target budget…" at bounding box center [744, 438] width 1446 height 668
click at [549, 110] on div "Line-item Net estimated cost help Budget submitted to client help Target budget…" at bounding box center [744, 438] width 1446 height 668
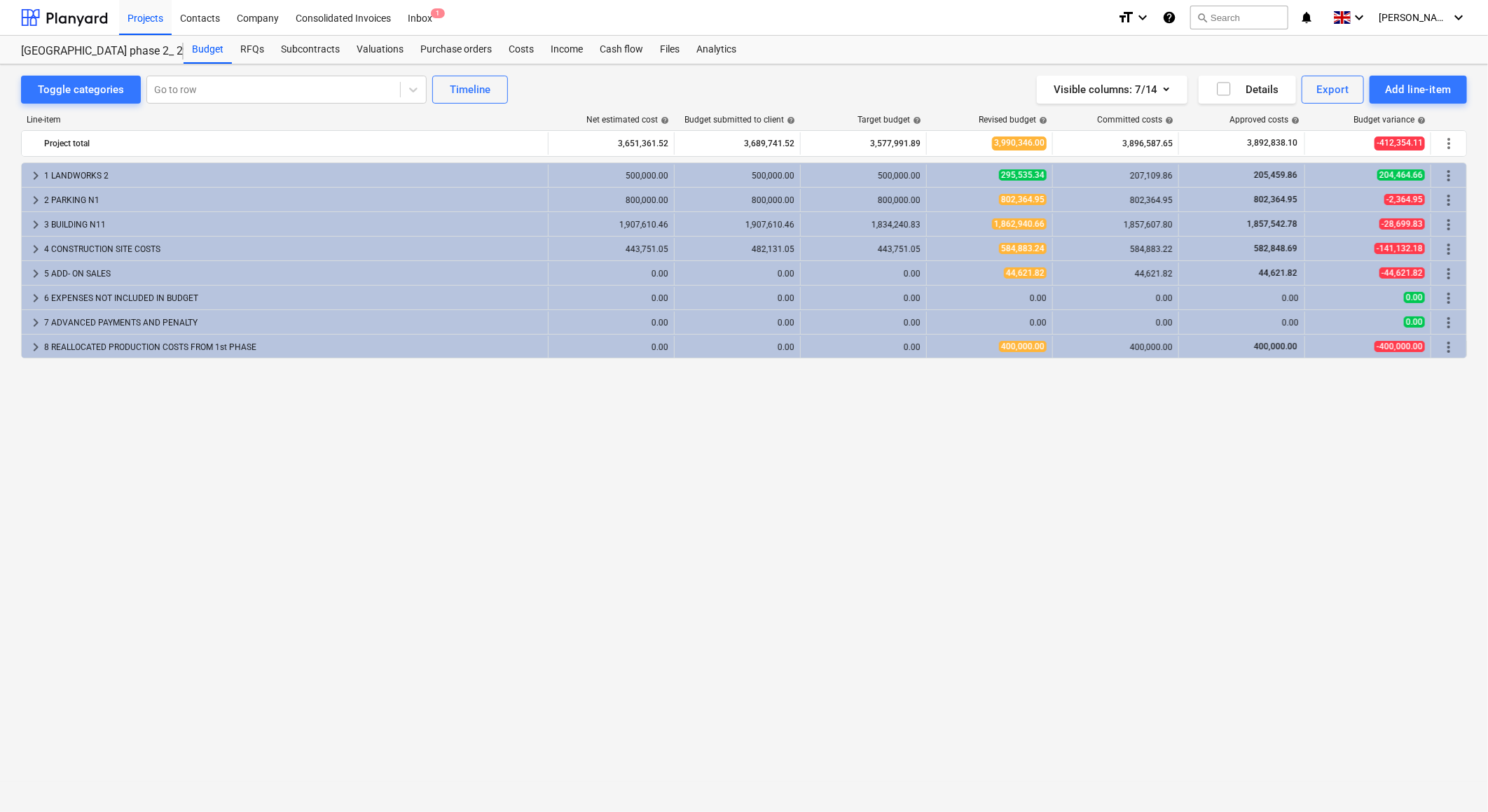
click at [549, 110] on div "Line-item Net estimated cost help Budget submitted to client help Target budget…" at bounding box center [744, 438] width 1446 height 668
click at [550, 96] on div "Toggle categories Go to row Timeline Visible columns : 7/14 Details Export Add …" at bounding box center [744, 89] width 1446 height 28
click at [549, 96] on div "Toggle categories Go to row Timeline Visible columns : 7/14 Details Export Add …" at bounding box center [744, 89] width 1446 height 28
click at [548, 108] on div "Line-item Net estimated cost help Budget submitted to client help Target budget…" at bounding box center [744, 438] width 1446 height 668
click at [548, 107] on div "Line-item Net estimated cost help Budget submitted to client help Target budget…" at bounding box center [744, 438] width 1446 height 668
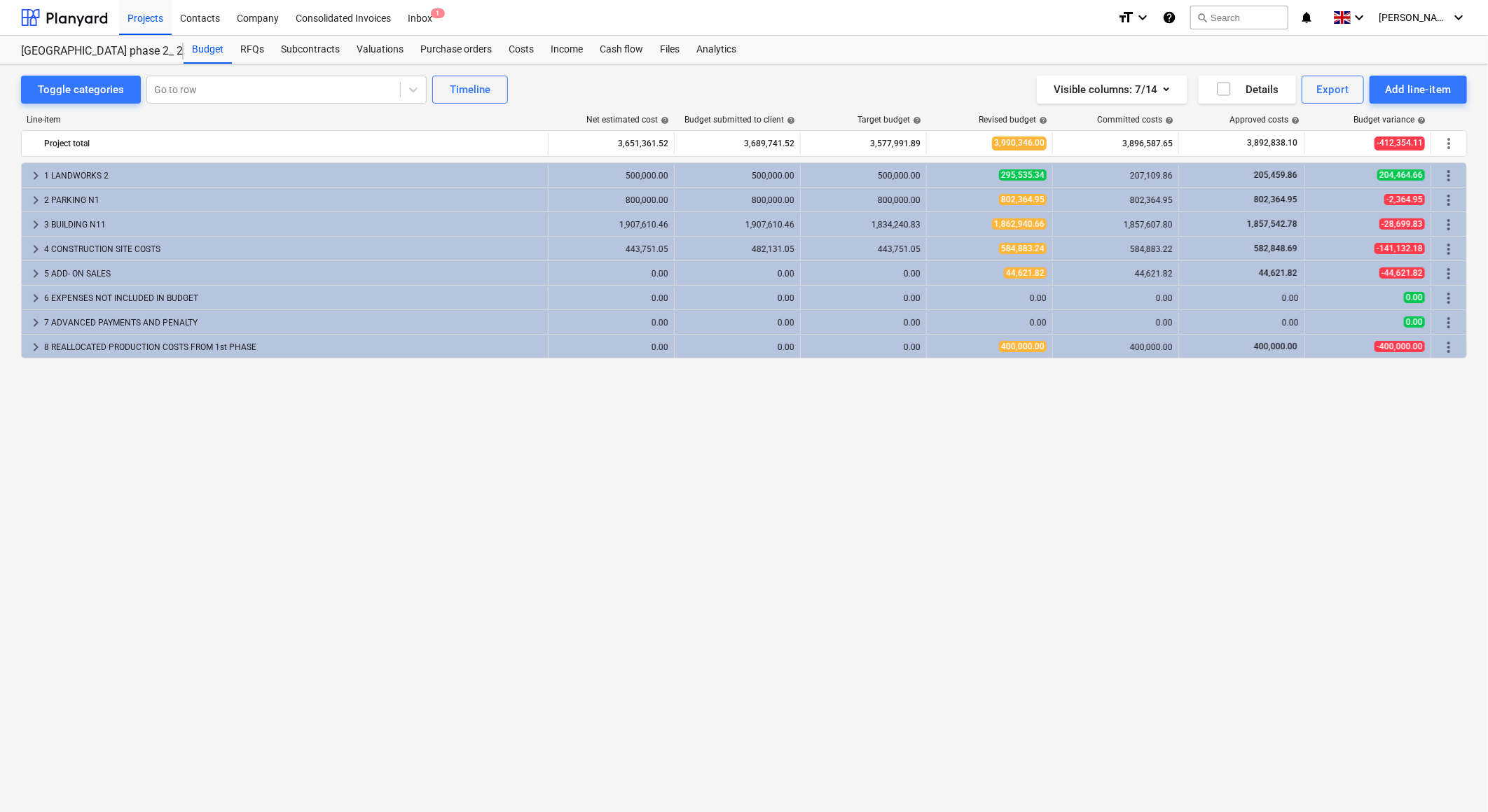
click at [548, 107] on div "Line-item Net estimated cost help Budget submitted to client help Target budget…" at bounding box center [744, 438] width 1446 height 668
click at [549, 109] on div "Line-item Net estimated cost help Budget submitted to client help Target budget…" at bounding box center [744, 438] width 1446 height 668
click at [545, 361] on div "keyboard_arrow_right 1 LANDWORKS 2 500,000.00 500,000.00 500,000.00 295,535.34 …" at bounding box center [744, 458] width 1446 height 592
click at [547, 360] on div "keyboard_arrow_right 1 LANDWORKS 2 500,000.00 500,000.00 500,000.00 295,535.34 …" at bounding box center [744, 458] width 1446 height 592
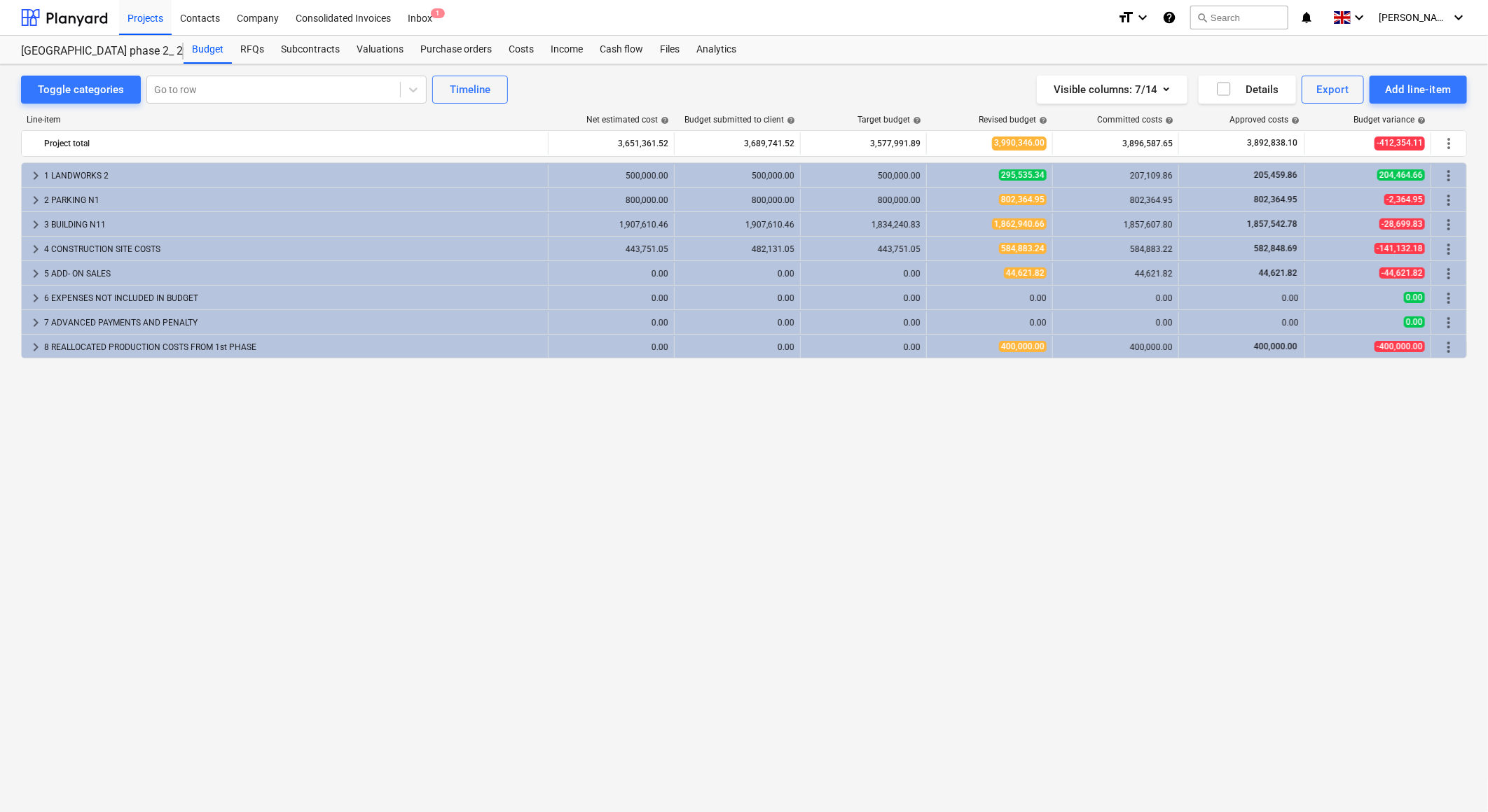
click at [548, 360] on div "keyboard_arrow_right 1 LANDWORKS 2 500,000.00 500,000.00 500,000.00 295,535.34 …" at bounding box center [744, 458] width 1446 height 592
click at [548, 113] on div "Line-item Net estimated cost help Budget submitted to client help Target budget…" at bounding box center [744, 438] width 1446 height 668
click at [544, 109] on div "Line-item Net estimated cost help Budget submitted to client help Target budget…" at bounding box center [744, 438] width 1446 height 668
click at [734, 96] on div "Toggle categories Go to row Timeline Visible columns : 7/14 Details Export Add …" at bounding box center [744, 89] width 1446 height 28
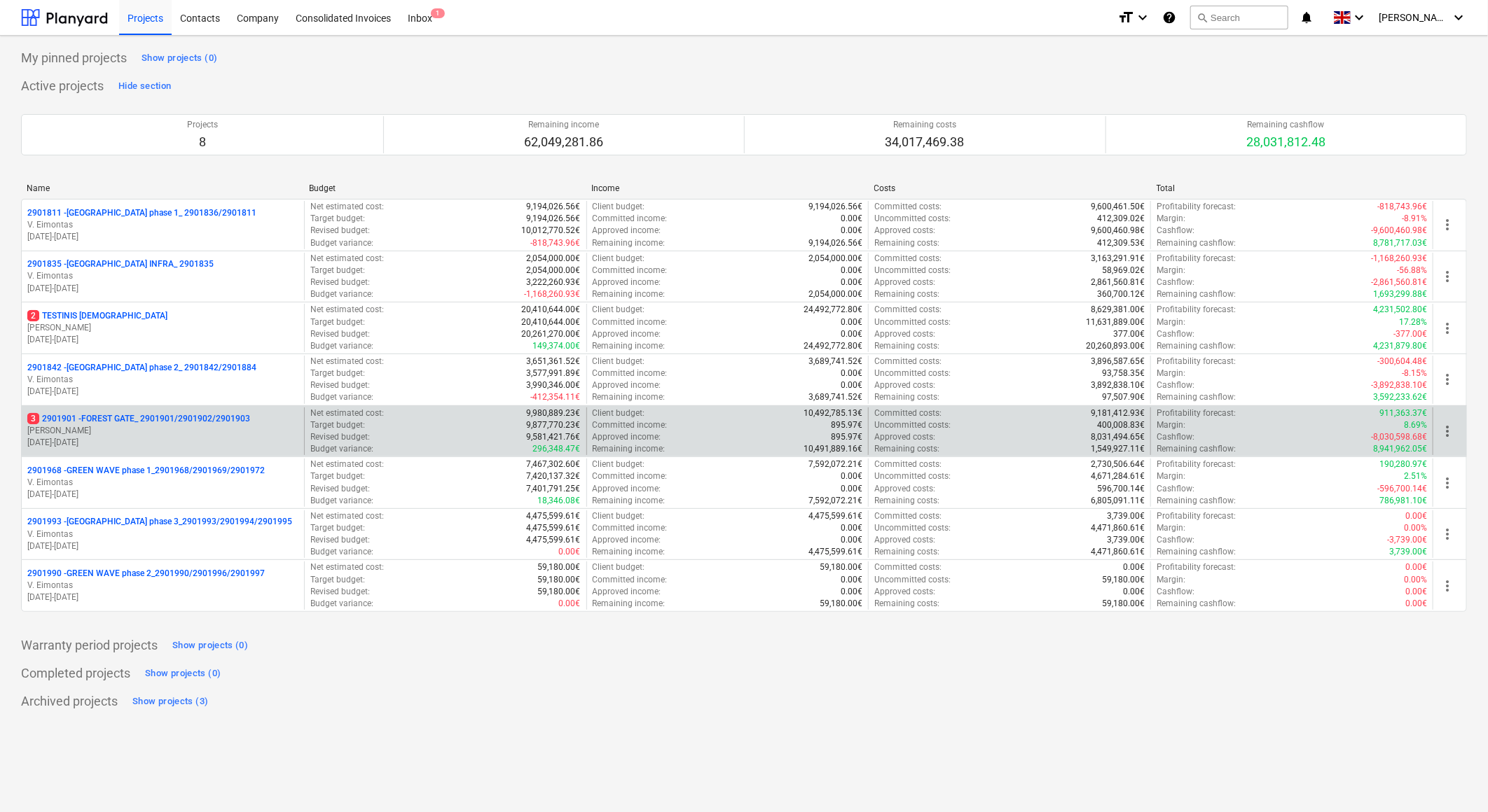
click at [152, 417] on p "3 2901901 - FOREST GATE_ 2901901/2901902/2901903" at bounding box center [139, 419] width 223 height 12
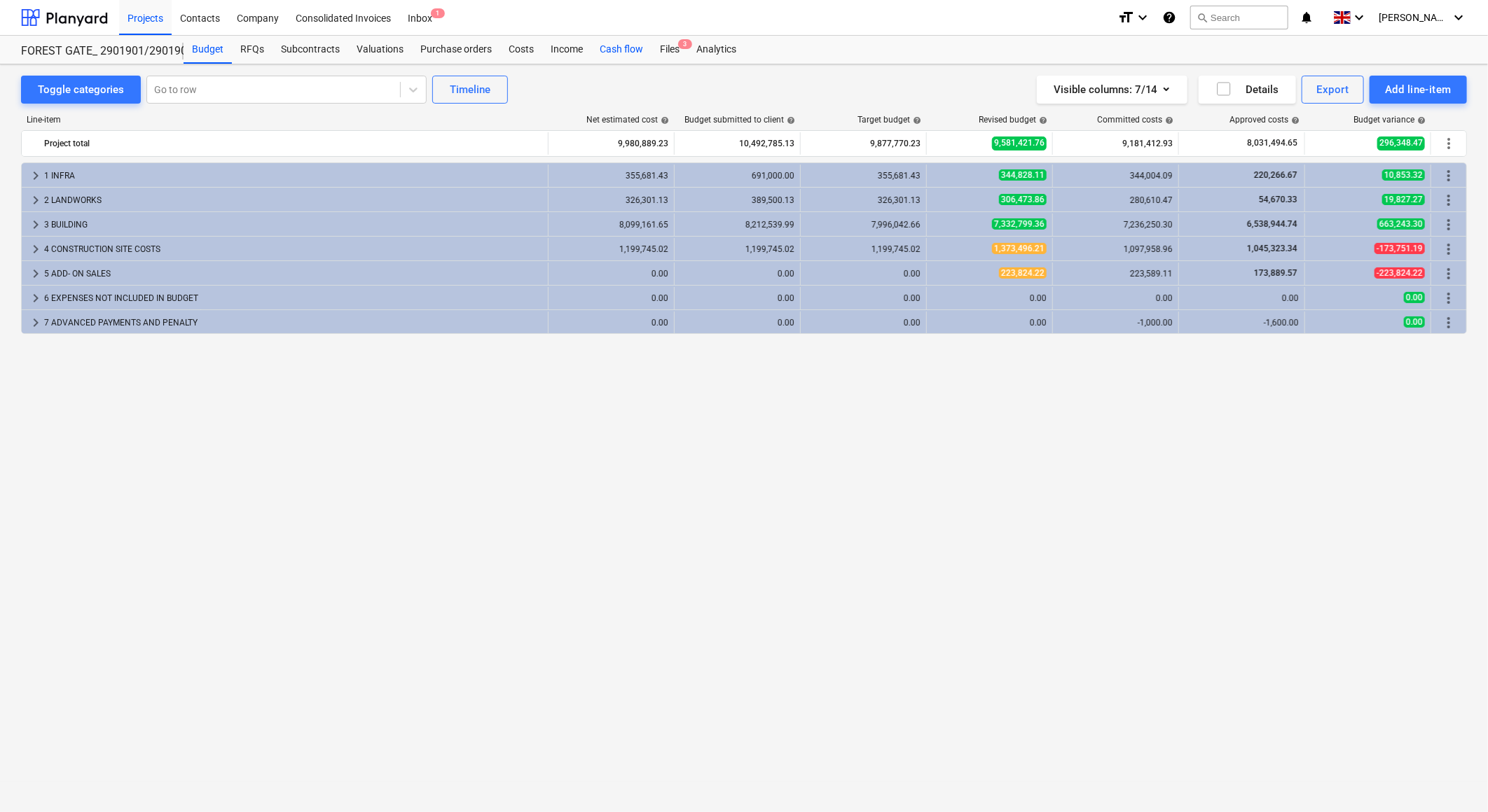
click at [629, 44] on div "Cash flow" at bounding box center [622, 49] width 60 height 28
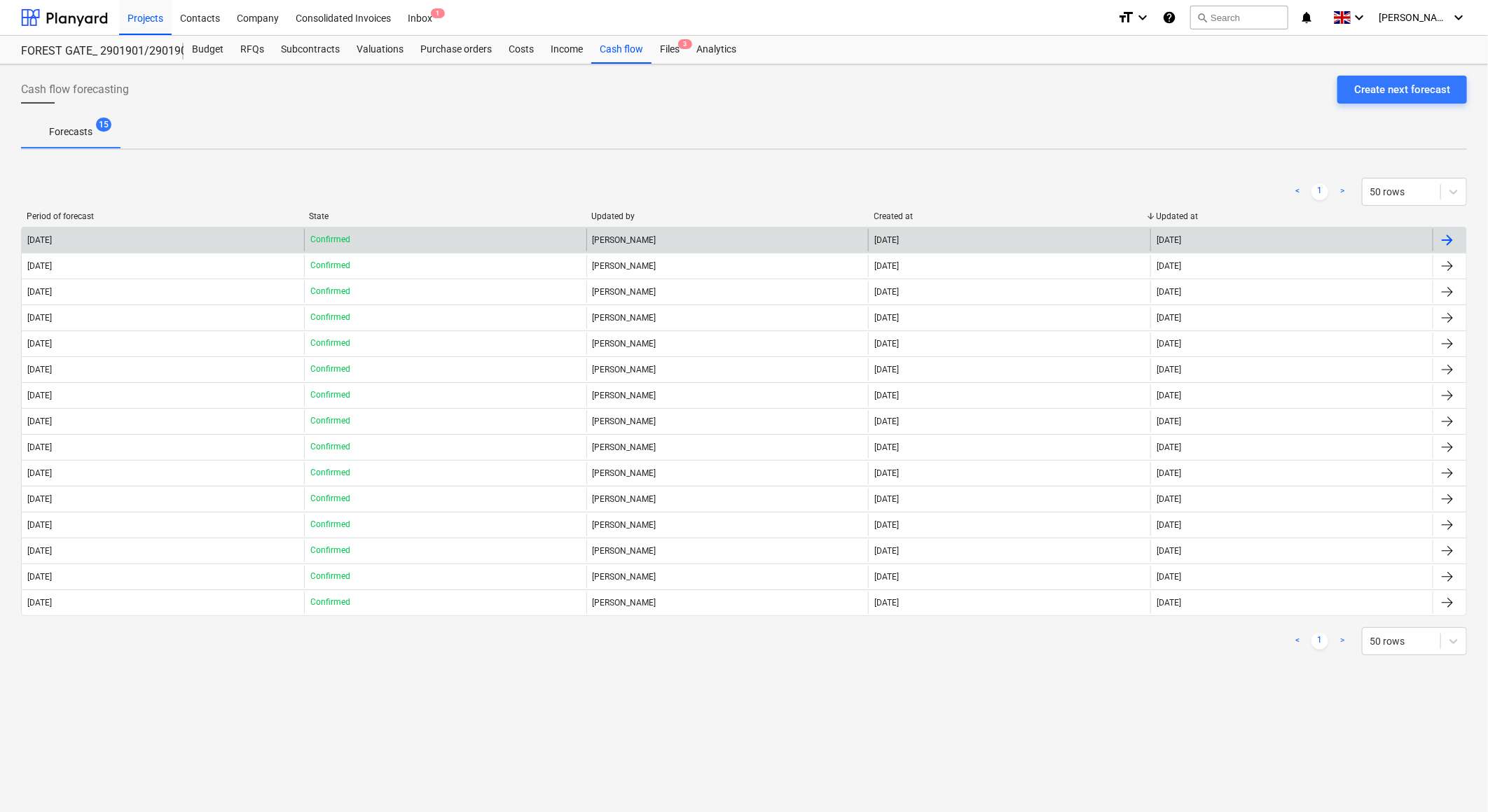
click at [199, 231] on div "2025 August" at bounding box center [162, 240] width 282 height 23
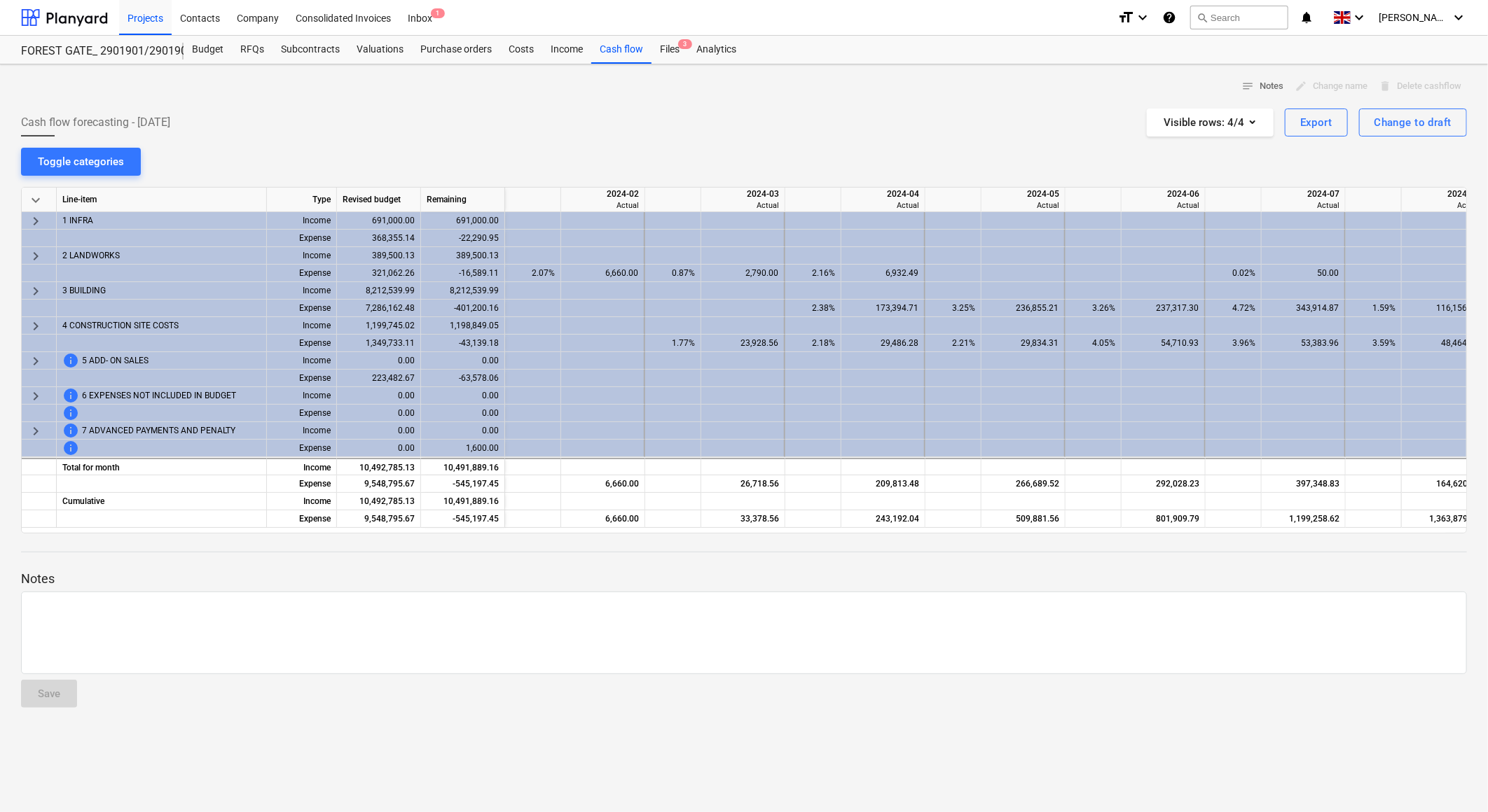
scroll to position [0, 2402]
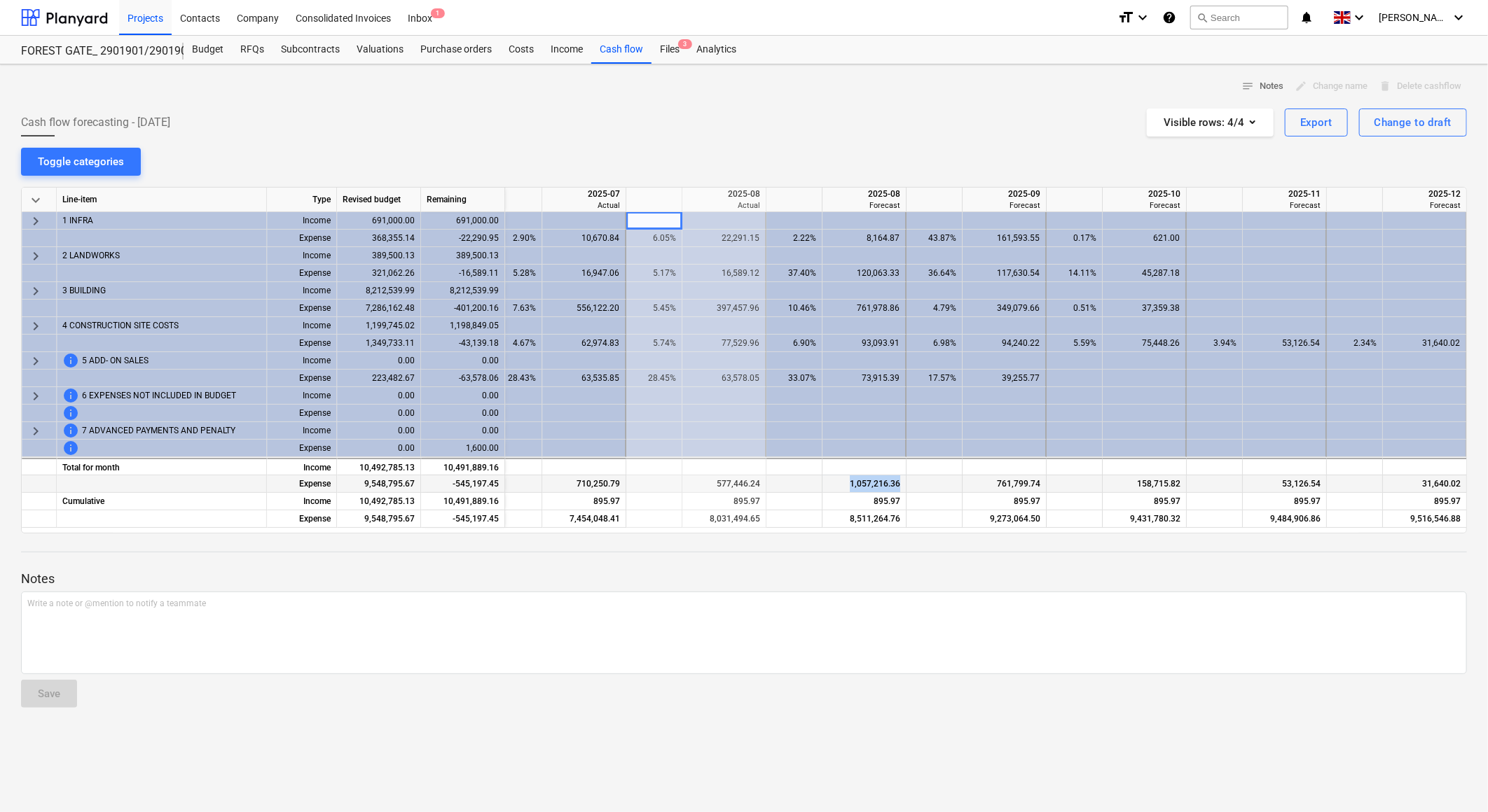
drag, startPoint x: 897, startPoint y: 482, endPoint x: 849, endPoint y: 487, distance: 48.3
click at [849, 487] on div "1,057,216.36" at bounding box center [864, 484] width 72 height 17
drag, startPoint x: 855, startPoint y: 481, endPoint x: 883, endPoint y: 484, distance: 28.2
click at [883, 484] on div "1,057,216.36" at bounding box center [864, 484] width 72 height 17
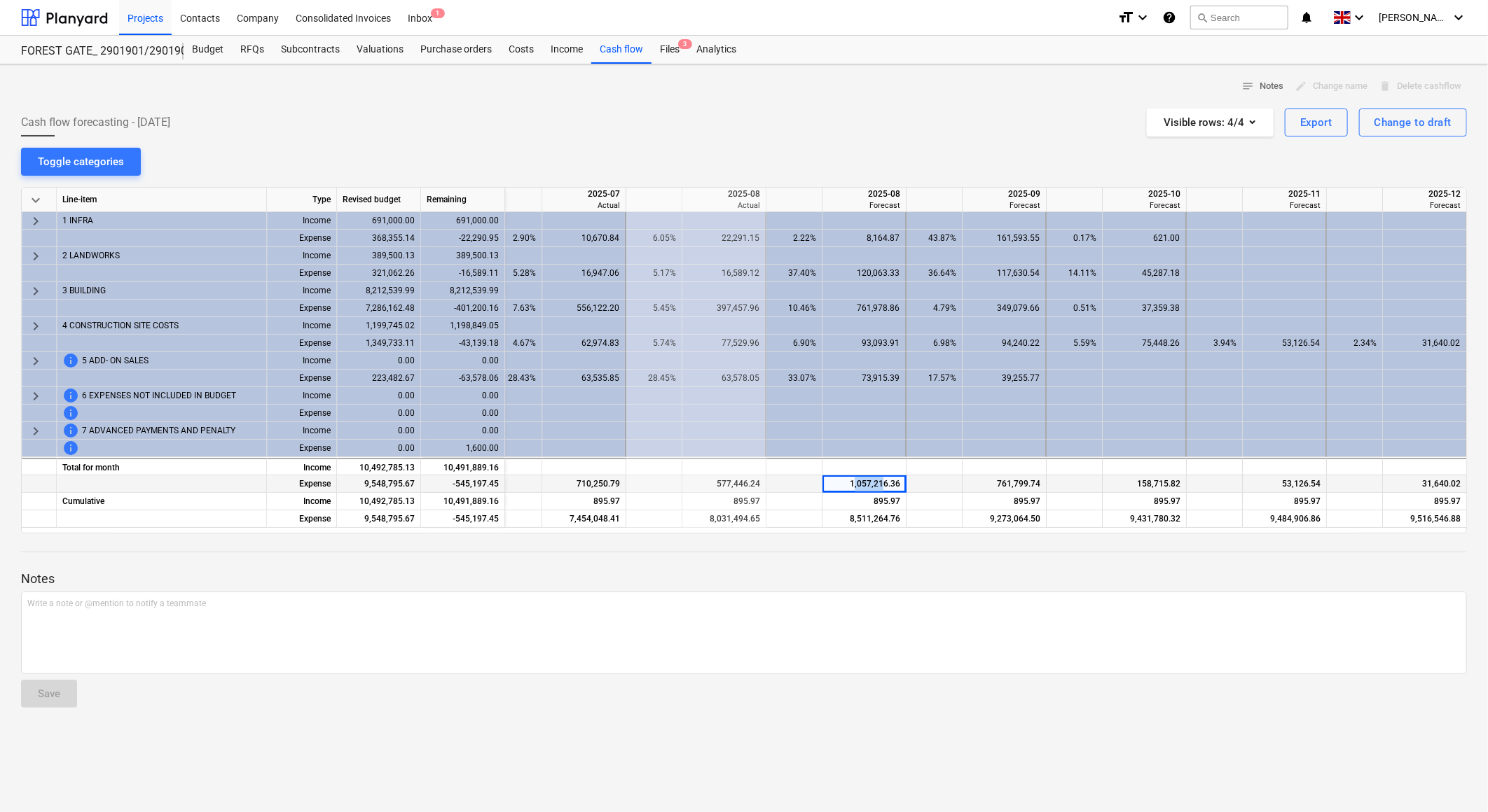
click at [883, 484] on div "1,057,216.36" at bounding box center [864, 484] width 72 height 17
click at [869, 141] on div "notes Notes edit Change name delete Delete cashflow Cash flow forecasting - 202…" at bounding box center [744, 439] width 1488 height 748
click at [803, 604] on p "Write a note or @mention to notify a teammate ﻿" at bounding box center [744, 604] width 1434 height 12
click at [816, 568] on div at bounding box center [744, 565] width 1446 height 11
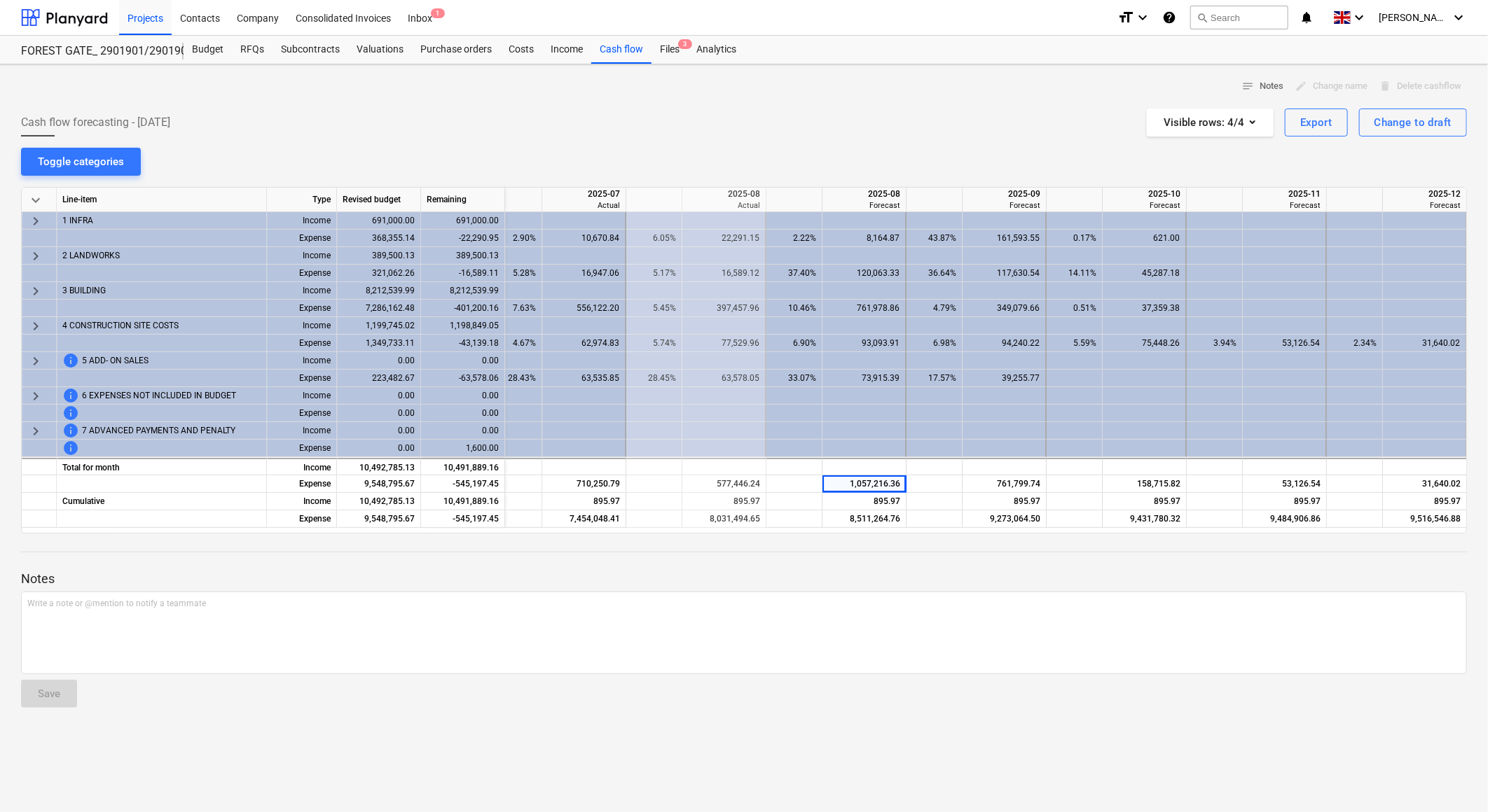
click at [822, 561] on div at bounding box center [744, 565] width 1446 height 11
click at [917, 131] on div "Cash flow forecasting - 2025 August Visible rows : 4/4 Export Change to draft" at bounding box center [744, 122] width 1446 height 28
click at [890, 149] on div "notes Notes edit Change name delete Delete cashflow Cash flow forecasting - 202…" at bounding box center [744, 439] width 1488 height 748
click at [814, 157] on div "notes Notes edit Change name delete Delete cashflow Cash flow forecasting - 202…" at bounding box center [744, 439] width 1488 height 748
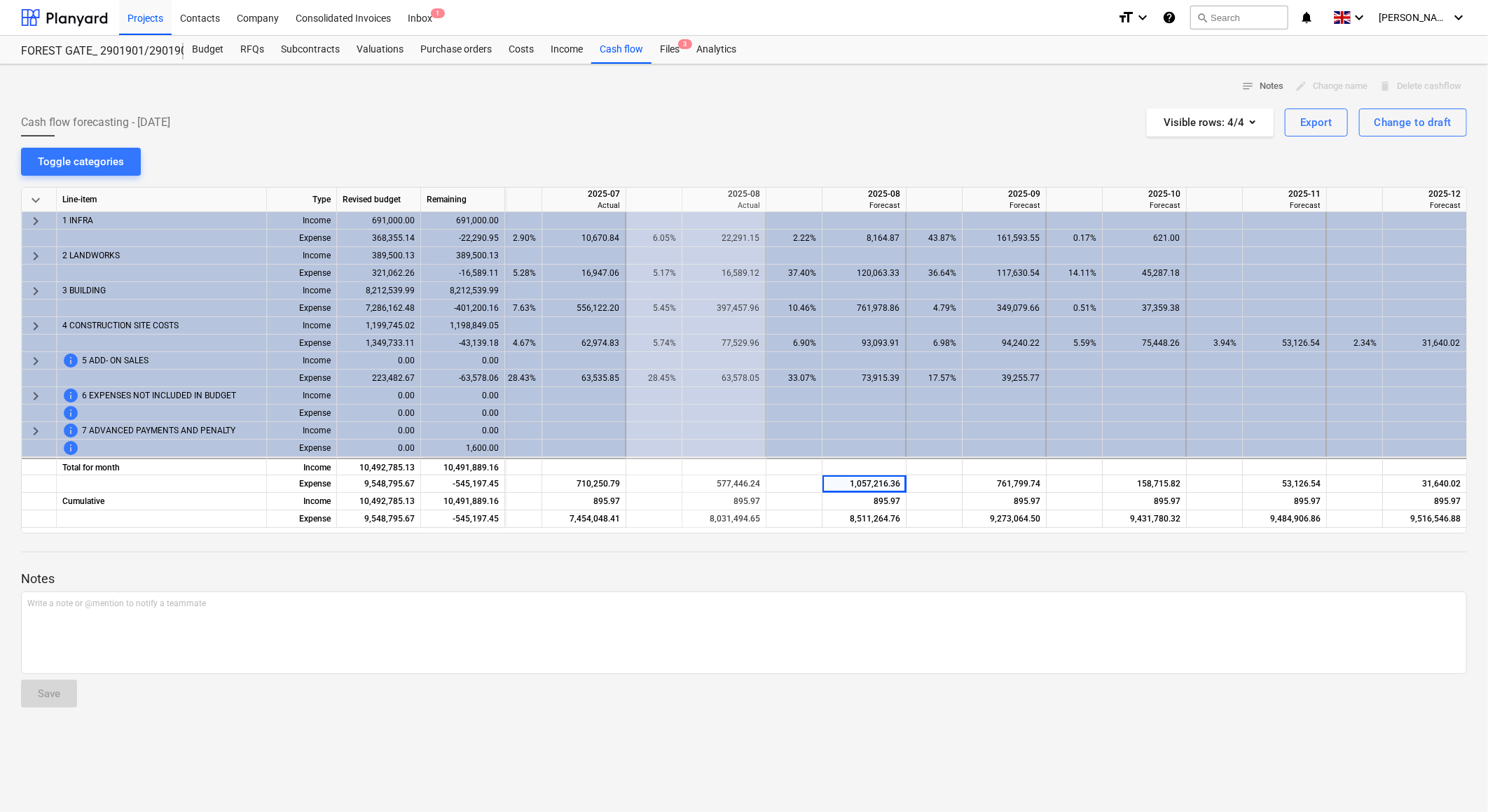
click at [843, 158] on div "notes Notes edit Change name delete Delete cashflow Cash flow forecasting - 202…" at bounding box center [744, 439] width 1488 height 748
click at [822, 141] on div "notes Notes edit Change name delete Delete cashflow Cash flow forecasting - 202…" at bounding box center [744, 439] width 1488 height 748
click at [895, 124] on div "Cash flow forecasting - 2025 August Visible rows : 4/4 Export Change to draft" at bounding box center [744, 122] width 1446 height 28
click at [905, 143] on div "notes Notes edit Change name delete Delete cashflow Cash flow forecasting - 202…" at bounding box center [744, 439] width 1488 height 748
click at [906, 143] on div "notes Notes edit Change name delete Delete cashflow Cash flow forecasting - 202…" at bounding box center [744, 439] width 1488 height 748
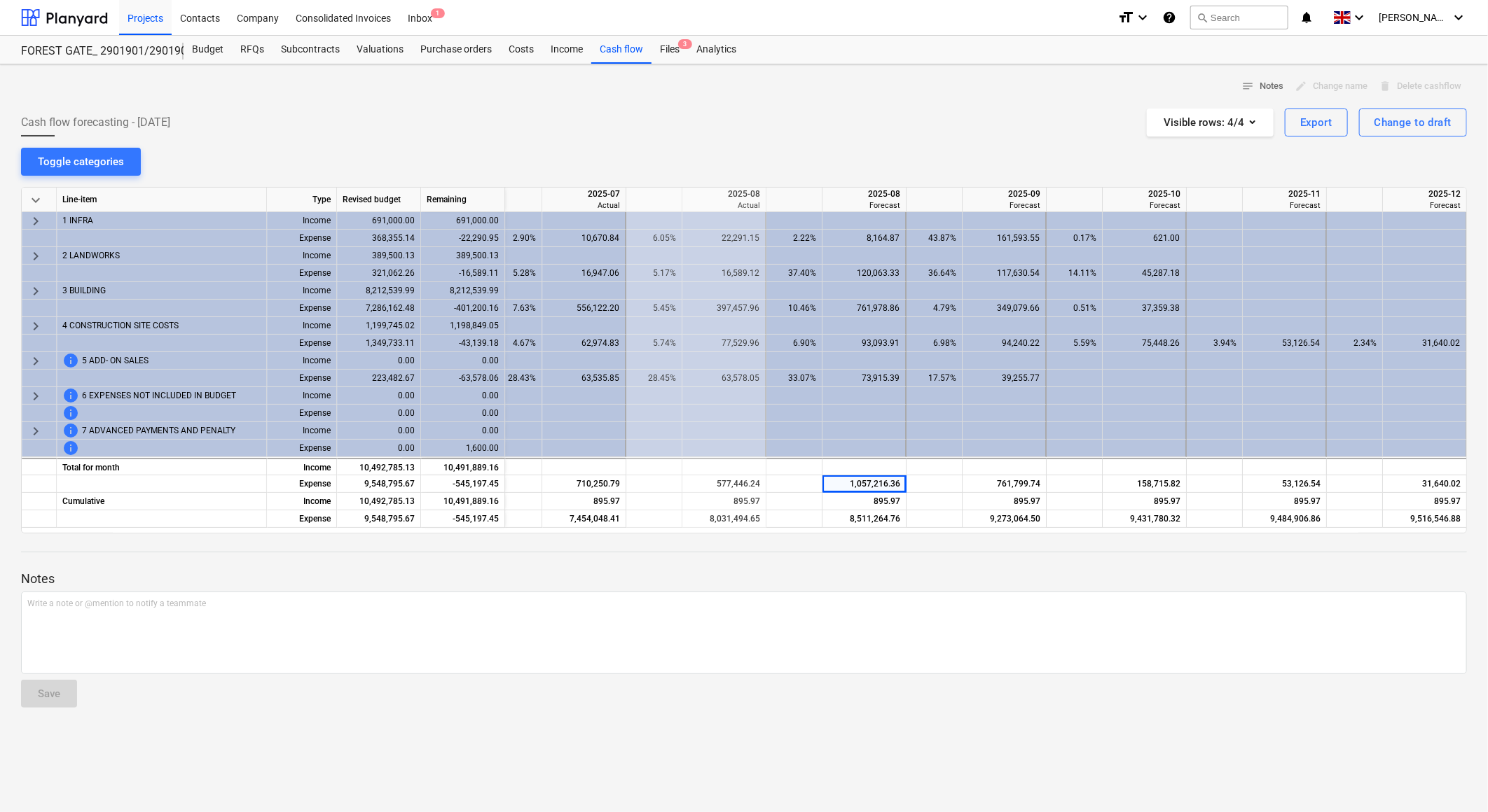
click at [906, 144] on div "notes Notes edit Change name delete Delete cashflow Cash flow forecasting - 202…" at bounding box center [744, 439] width 1488 height 748
click at [905, 118] on div "Cash flow forecasting - 2025 August Visible rows : 4/4 Export Change to draft" at bounding box center [744, 122] width 1446 height 28
click at [906, 118] on div "Cash flow forecasting - 2025 August Visible rows : 4/4 Export Change to draft" at bounding box center [744, 122] width 1446 height 28
click at [906, 119] on div "Cash flow forecasting - 2025 August Visible rows : 4/4 Export Change to draft" at bounding box center [744, 122] width 1446 height 28
click at [906, 118] on div "Cash flow forecasting - 2025 August Visible rows : 4/4 Export Change to draft" at bounding box center [744, 122] width 1446 height 28
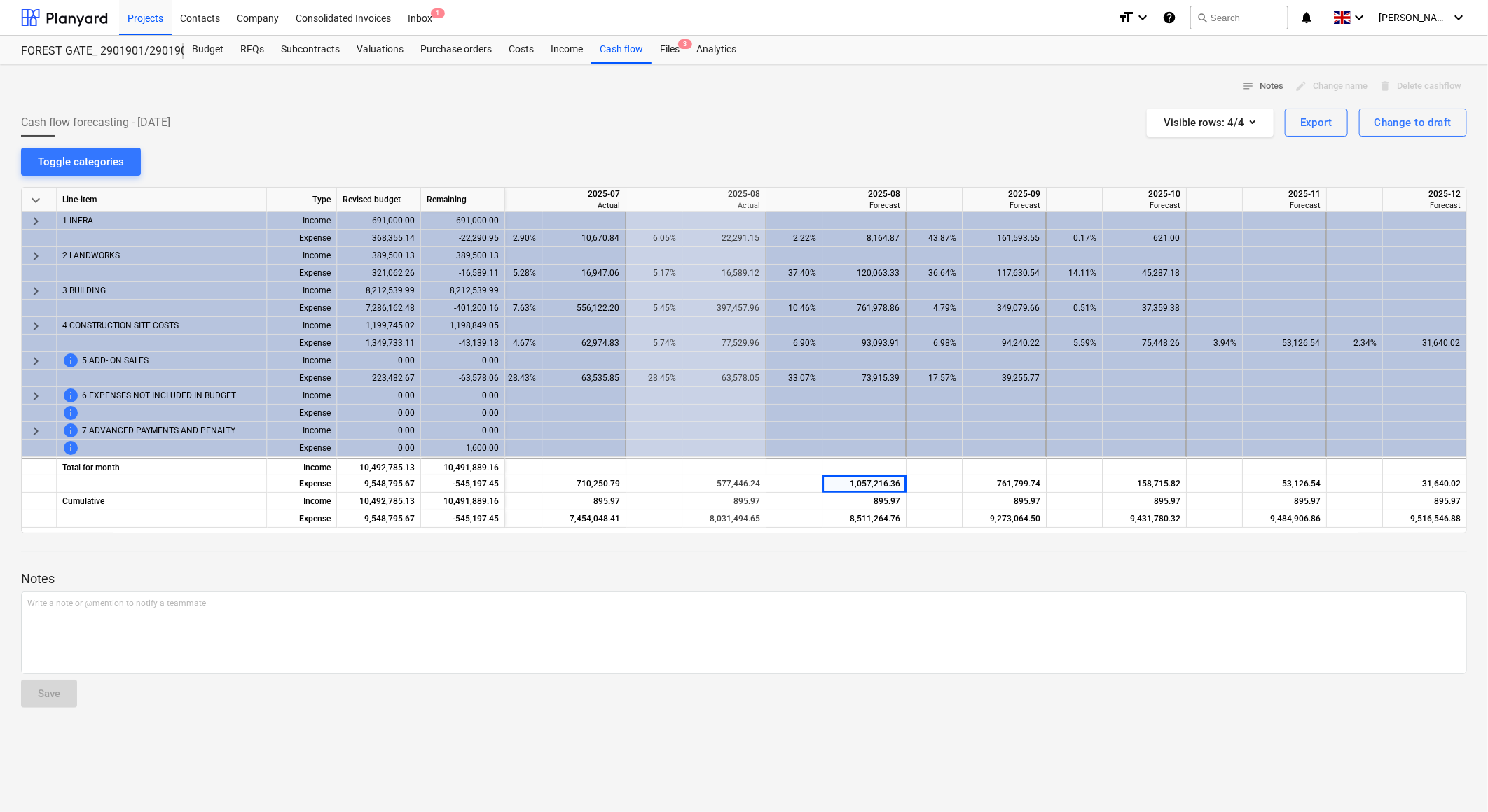
click at [905, 116] on div "Cash flow forecasting - 2025 August Visible rows : 4/4 Export Change to draft" at bounding box center [744, 122] width 1446 height 28
click at [905, 130] on div "Cash flow forecasting - 2025 August Visible rows : 4/4 Export Change to draft" at bounding box center [744, 122] width 1446 height 28
click at [816, 141] on div "notes Notes edit Change name delete Delete cashflow Cash flow forecasting - 202…" at bounding box center [744, 439] width 1488 height 748
click at [807, 141] on div "notes Notes edit Change name delete Delete cashflow Cash flow forecasting - 202…" at bounding box center [744, 439] width 1488 height 748
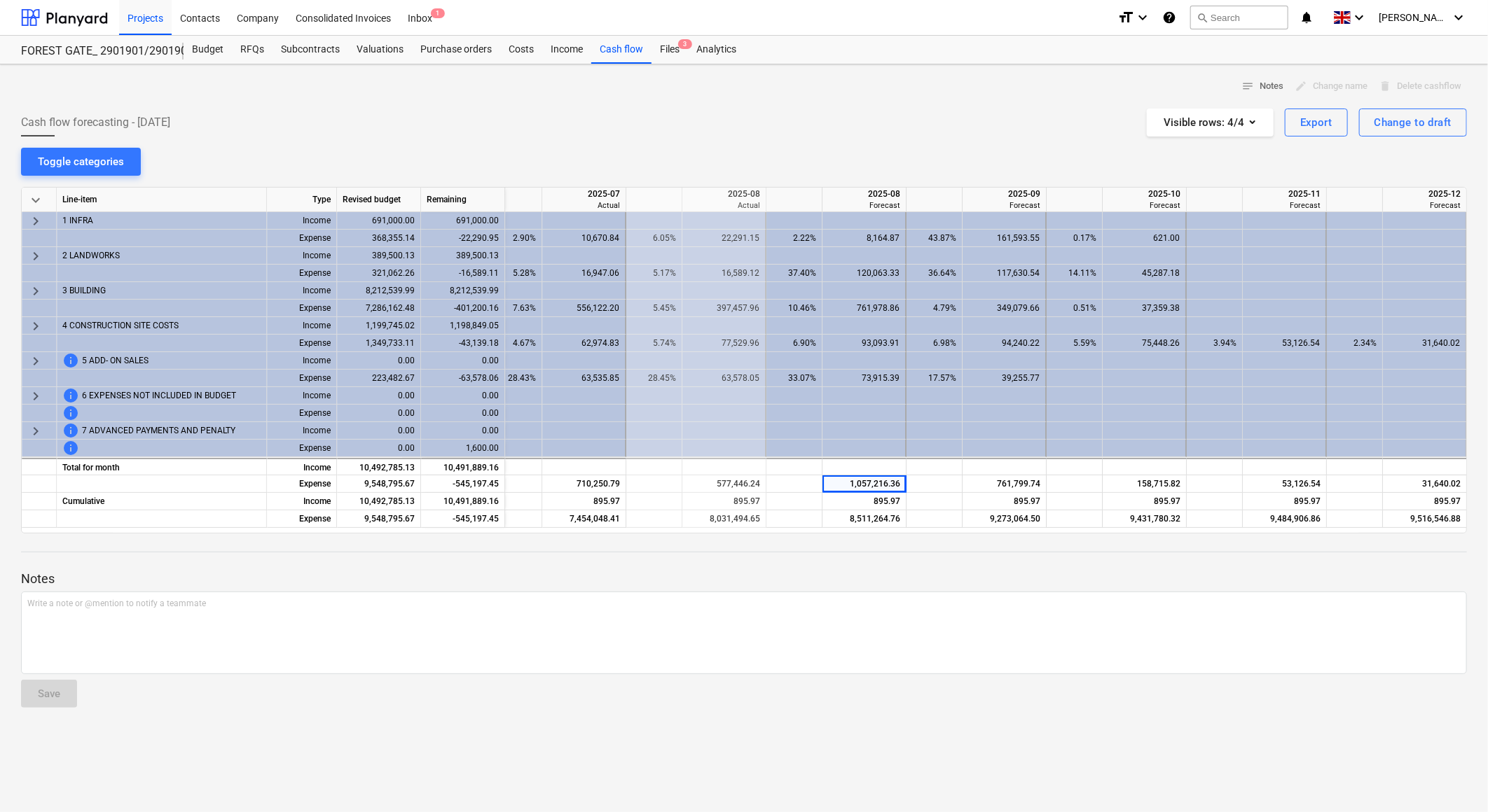
drag, startPoint x: 807, startPoint y: 141, endPoint x: 750, endPoint y: 137, distance: 57.1
click at [750, 137] on div "notes Notes edit Change name delete Delete cashflow Cash flow forecasting - 202…" at bounding box center [744, 439] width 1488 height 748
